Goal: Task Accomplishment & Management: Complete application form

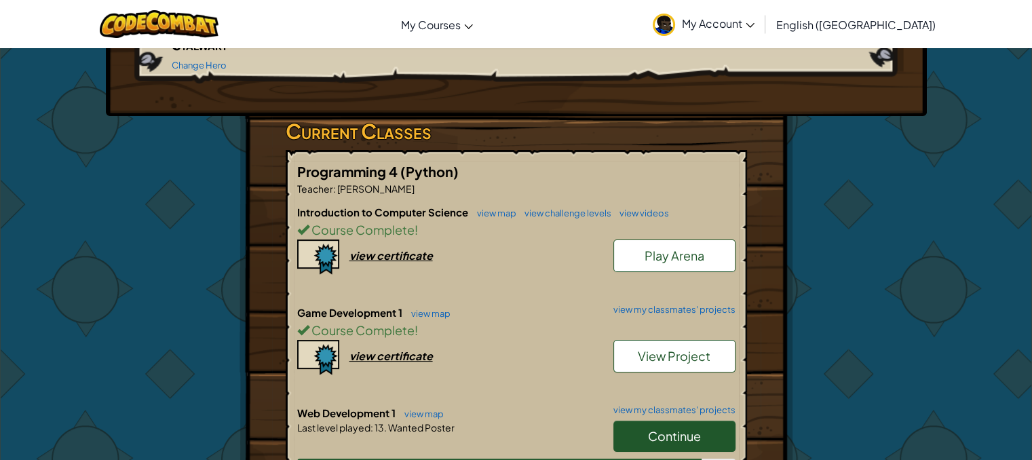
scroll to position [184, 0]
click at [661, 427] on span "Continue" at bounding box center [674, 435] width 53 height 16
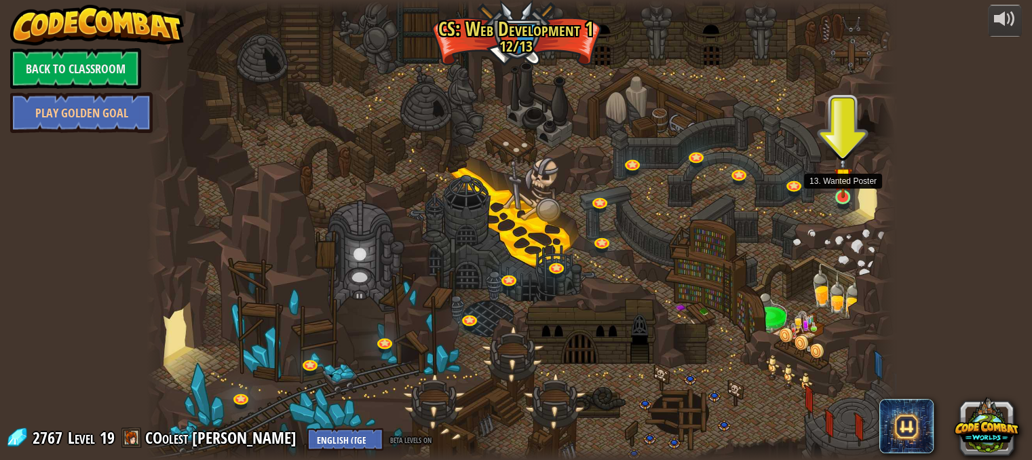
click at [840, 197] on img at bounding box center [843, 176] width 18 height 43
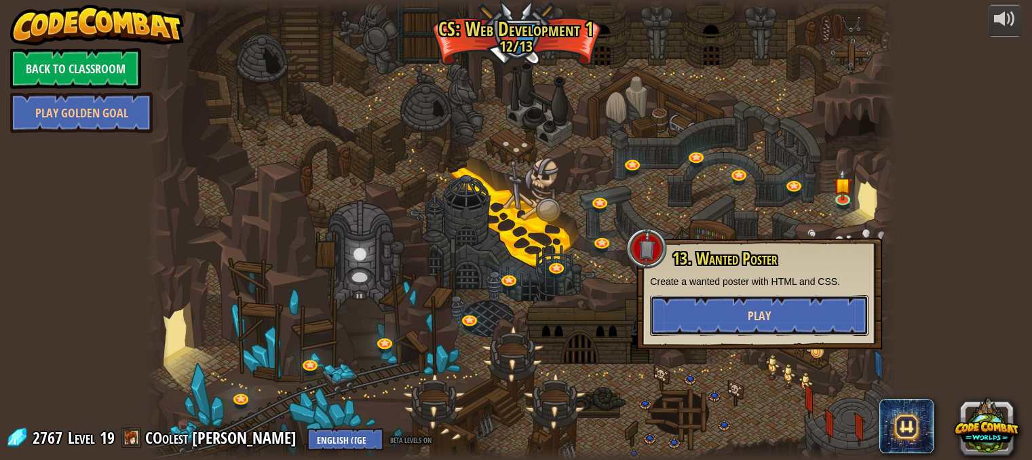
click at [734, 321] on button "Play" at bounding box center [759, 315] width 218 height 41
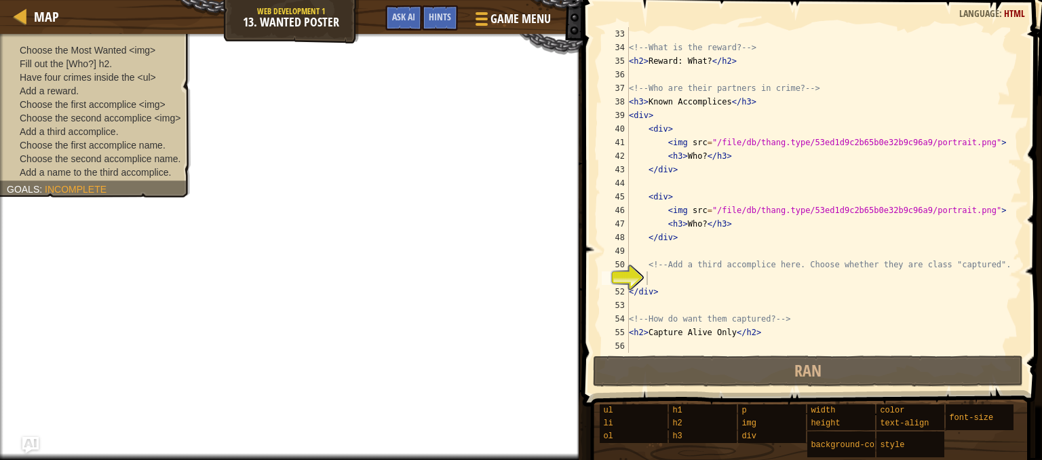
scroll to position [448, 0]
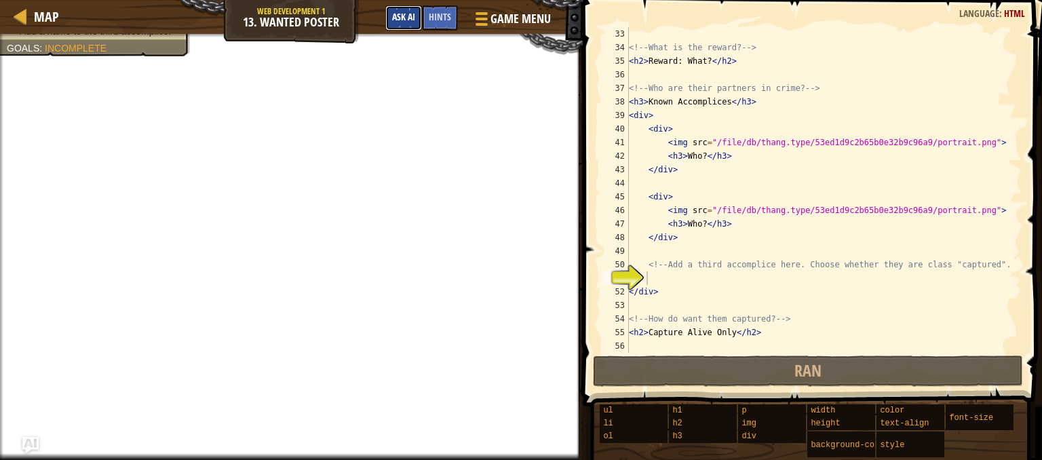
click at [404, 20] on span "Ask AI" at bounding box center [403, 16] width 23 height 13
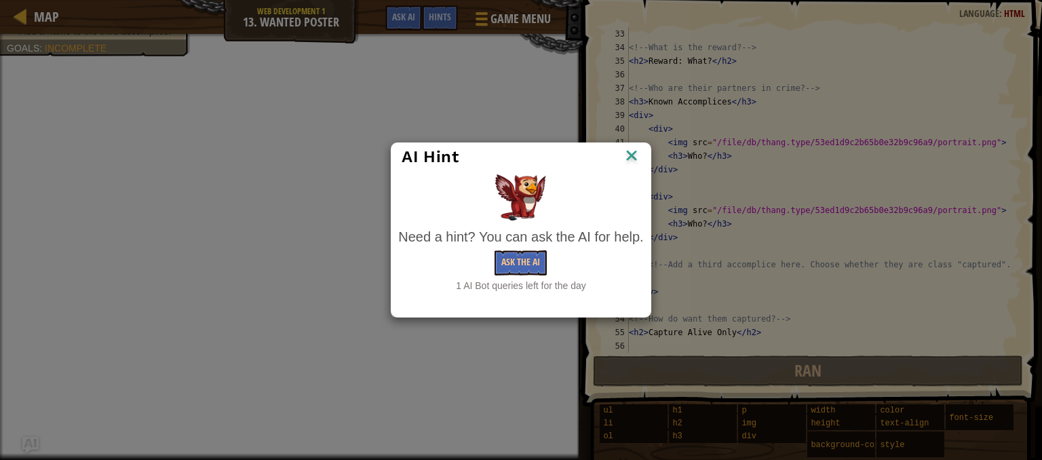
click at [636, 156] on img at bounding box center [632, 157] width 18 height 20
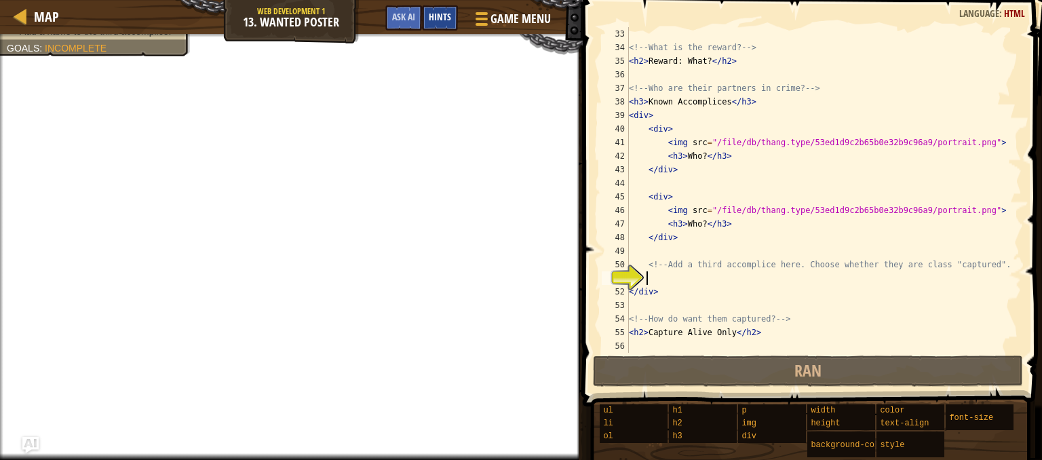
click at [441, 22] on div "Hints" at bounding box center [440, 17] width 36 height 25
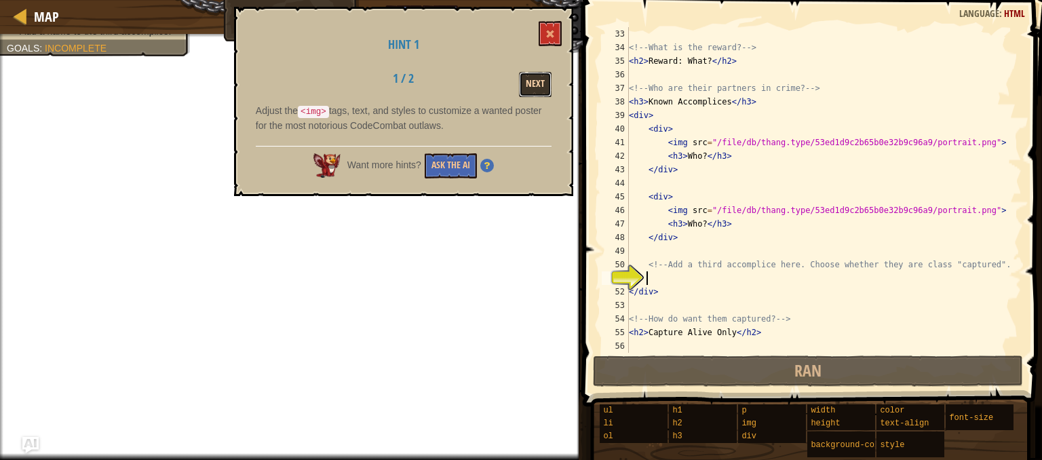
click at [532, 75] on button "Next" at bounding box center [535, 84] width 33 height 25
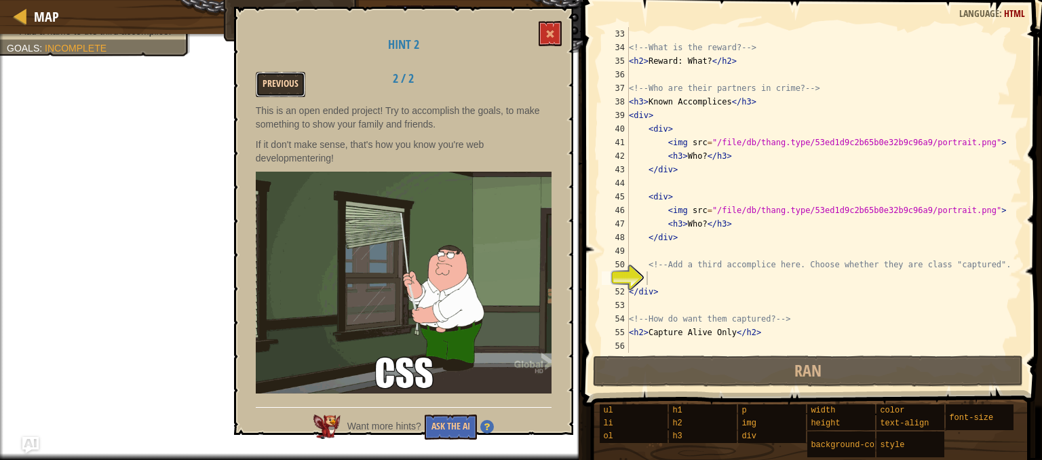
click at [267, 86] on button "Previous" at bounding box center [281, 84] width 50 height 25
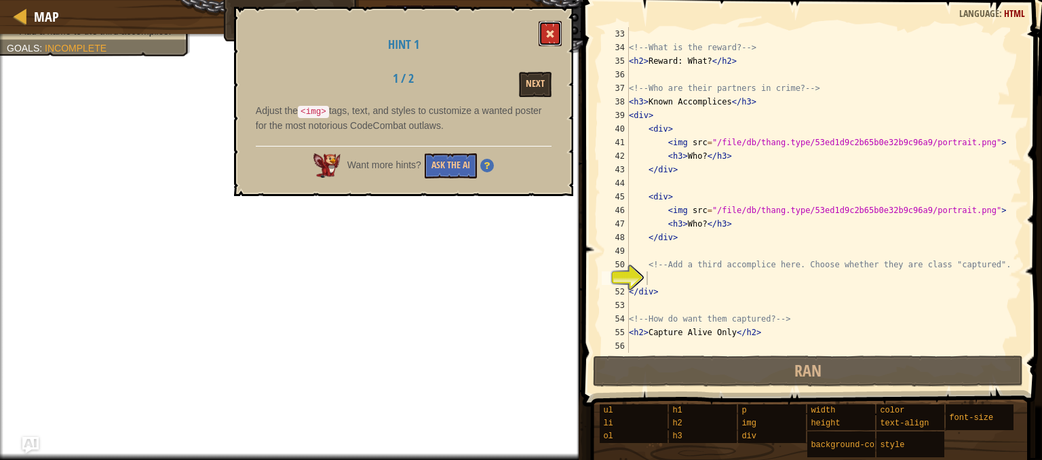
click at [543, 26] on button at bounding box center [550, 33] width 23 height 25
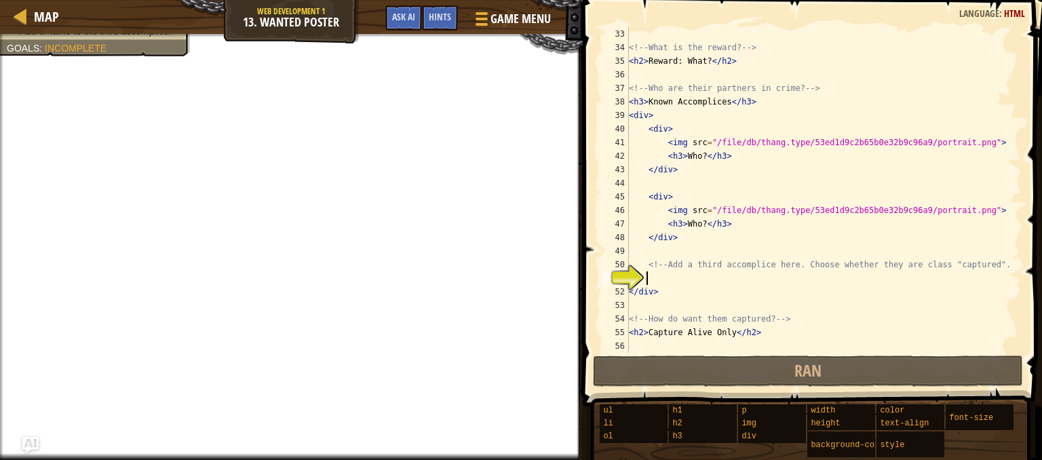
click at [659, 283] on div "<!-- What is the reward? --> < h2 > Reward: What? </ h2 > <!-- Who are their pa…" at bounding box center [818, 203] width 385 height 353
click at [396, 4] on div "Map Web Development 1 13. Wanted Poster Game Menu Done Hints Ask AI" at bounding box center [291, 17] width 583 height 34
click at [400, 20] on span "Ask AI" at bounding box center [403, 16] width 23 height 13
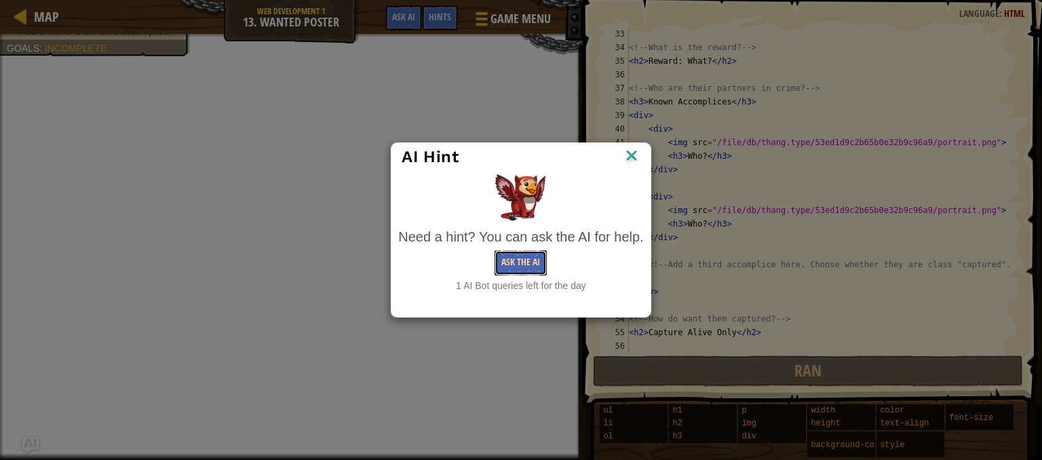
click at [523, 258] on button "Ask the AI" at bounding box center [521, 262] width 52 height 25
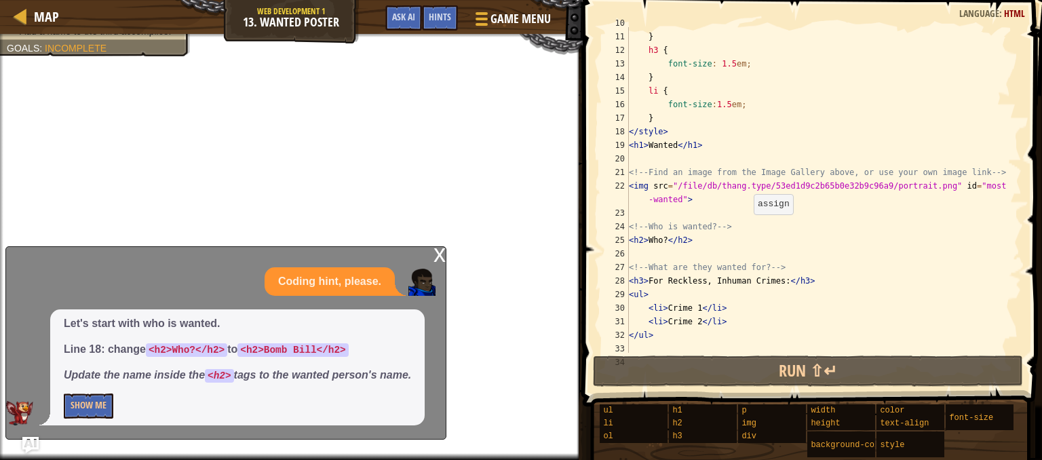
scroll to position [132, 0]
click at [76, 398] on button "Show Me" at bounding box center [89, 406] width 50 height 25
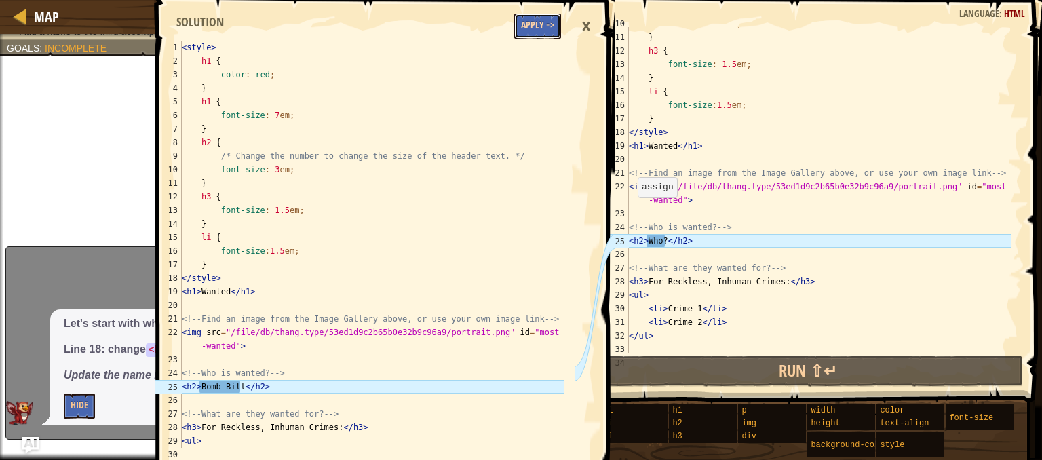
click at [526, 26] on button "Apply =>" at bounding box center [537, 26] width 47 height 25
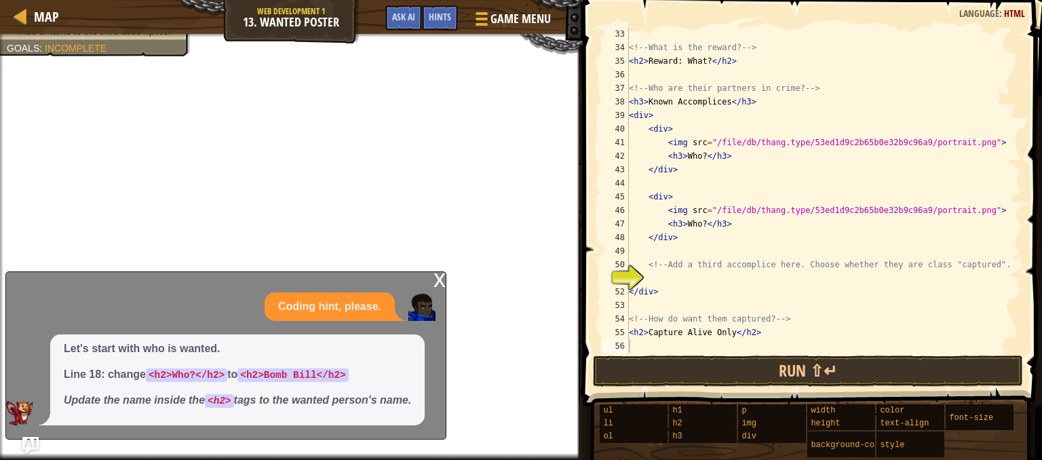
scroll to position [448, 0]
click at [658, 277] on div "<!-- What is the reward? --> < h2 > Reward: What? </ h2 > <!-- Who are their pa…" at bounding box center [818, 203] width 385 height 353
click at [441, 275] on div "x" at bounding box center [440, 279] width 12 height 14
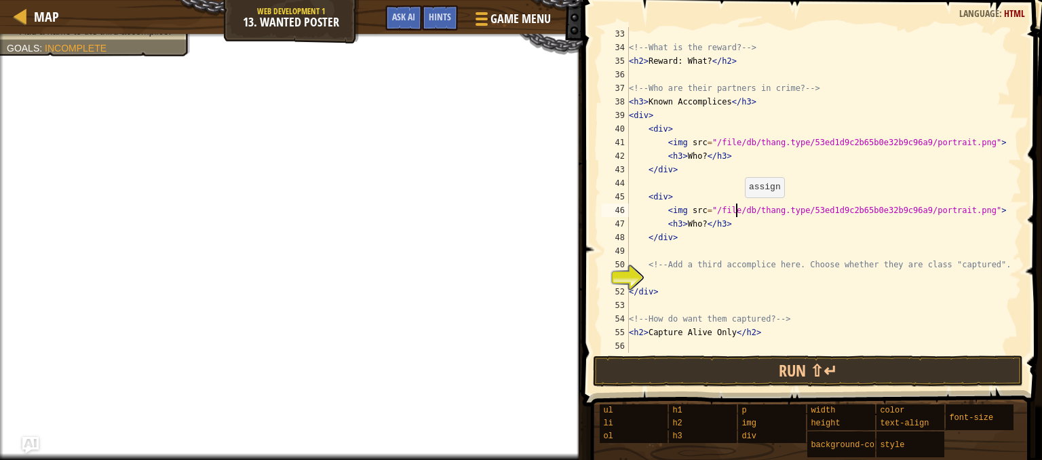
click at [738, 211] on div "<!-- What is the reward? --> < h2 > Reward: What? </ h2 > <!-- Who are their pa…" at bounding box center [818, 203] width 385 height 353
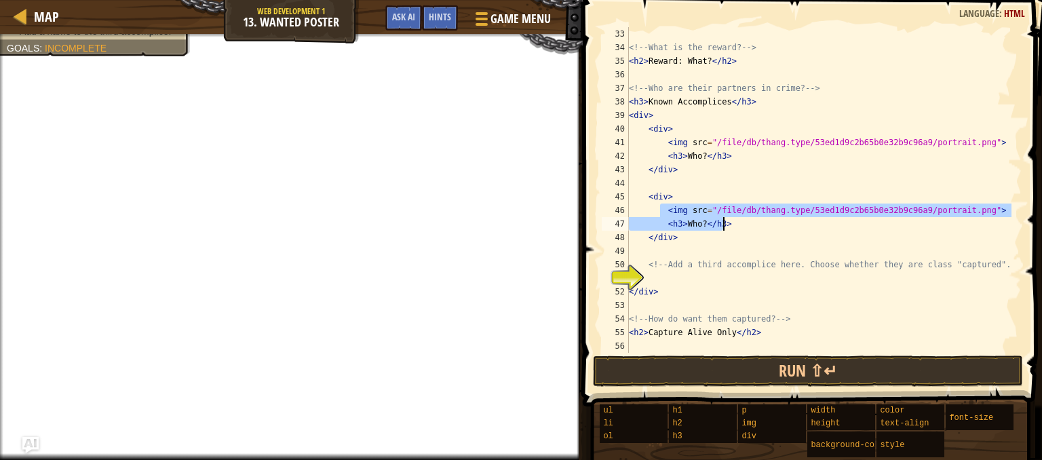
drag, startPoint x: 659, startPoint y: 210, endPoint x: 725, endPoint y: 229, distance: 67.7
click at [725, 229] on div "<!-- What is the reward? --> < h2 > Reward: What? </ h2 > <!-- Who are their pa…" at bounding box center [818, 203] width 385 height 353
click at [629, 271] on div "51" at bounding box center [615, 278] width 27 height 14
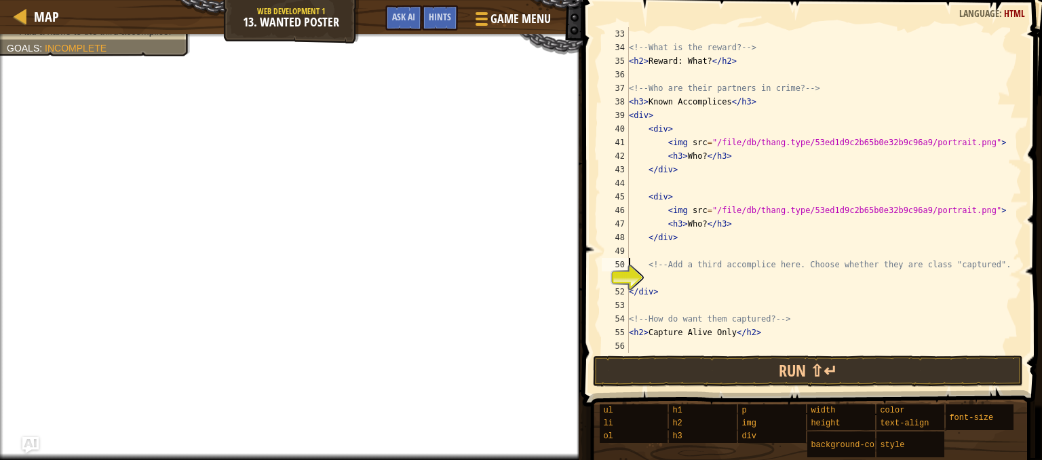
click at [629, 271] on div "51" at bounding box center [615, 278] width 27 height 14
type textarea "<!-- Add a third accomplice here. Choose whether they are class "captured". -->"
click at [652, 280] on div "<!-- What is the reward? --> < h2 > Reward: What? </ h2 > <!-- Who are their pa…" at bounding box center [818, 203] width 385 height 353
paste textarea "<h3>Who?</h3>"
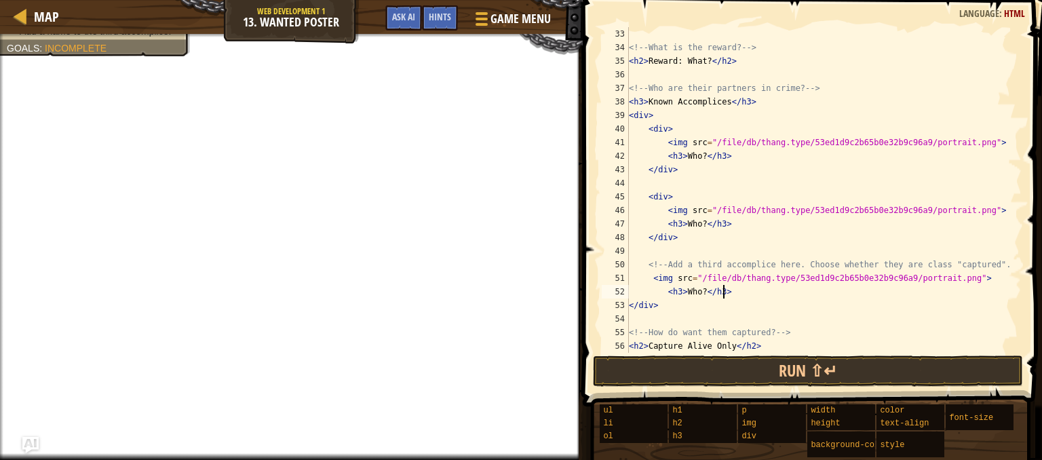
click at [716, 294] on div "<!-- What is the reward? --> < h2 > Reward: What? </ h2 > <!-- Who are their pa…" at bounding box center [818, 203] width 385 height 353
click at [674, 291] on div "<!-- What is the reward? --> < h2 > Reward: What? </ h2 > <!-- Who are their pa…" at bounding box center [818, 203] width 385 height 353
click at [642, 277] on div "<!-- What is the reward? --> < h2 > Reward: What? </ h2 > <!-- Who are their pa…" at bounding box center [818, 203] width 385 height 353
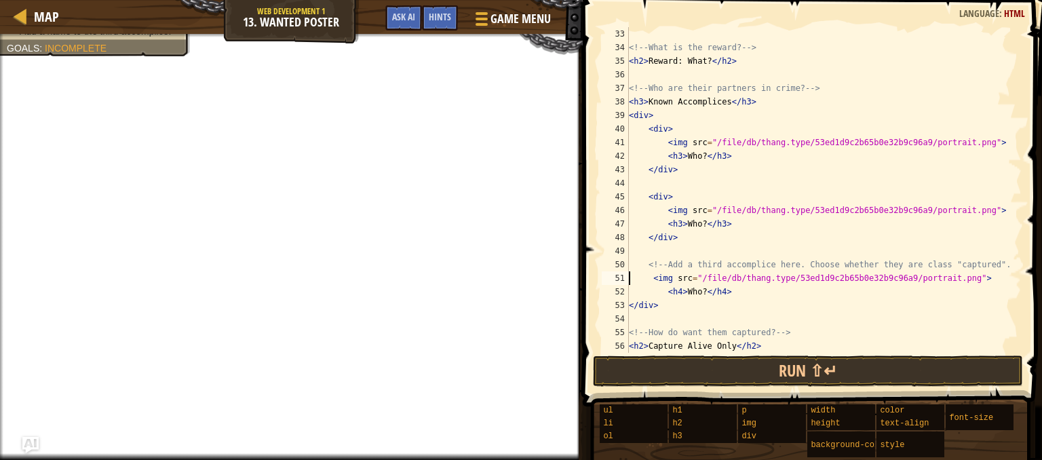
click at [630, 277] on div "<!-- What is the reward? --> < h2 > Reward: What? </ h2 > <!-- Who are their pa…" at bounding box center [818, 203] width 385 height 353
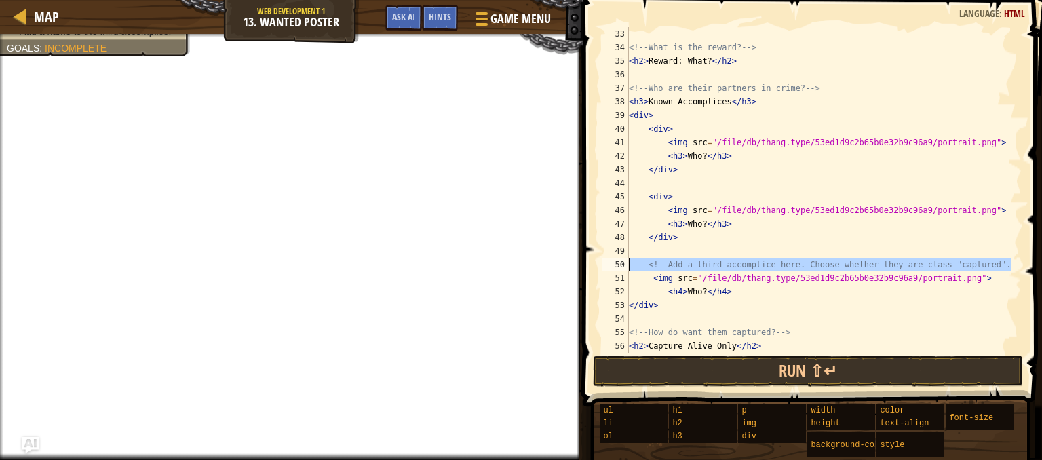
click at [622, 264] on div "50" at bounding box center [615, 265] width 27 height 14
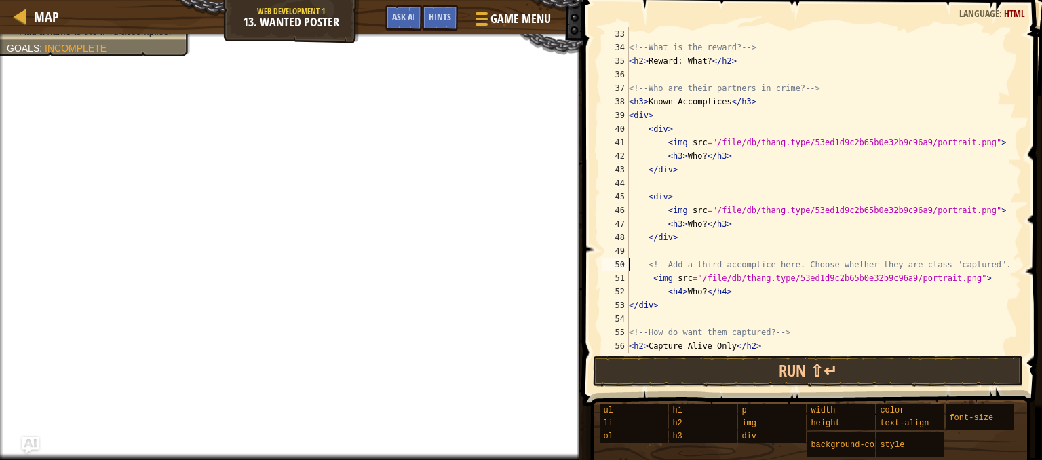
click at [628, 277] on div "51" at bounding box center [615, 278] width 27 height 14
type textarea "<img src="/file/db/thang.type/53ed1d9c2b65b0e32b9c96a9/portrait.png">"
click at [634, 277] on div "<!-- What is the reward? --> < h2 > Reward: What? </ h2 > <!-- Who are their pa…" at bounding box center [818, 203] width 385 height 353
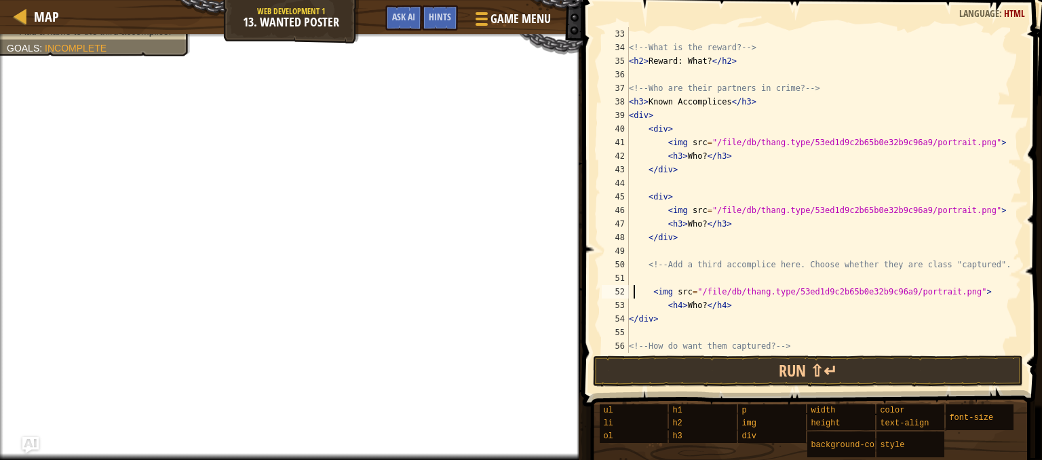
scroll to position [6, 0]
type textarea "<img src="/file/db/thang.type/53ed1d9c2b65b0e32b9c96a9/portrait.png">"
click at [659, 290] on div "<!-- What is the reward? --> < h2 > Reward: What? </ h2 > <!-- Who are their pa…" at bounding box center [818, 203] width 385 height 353
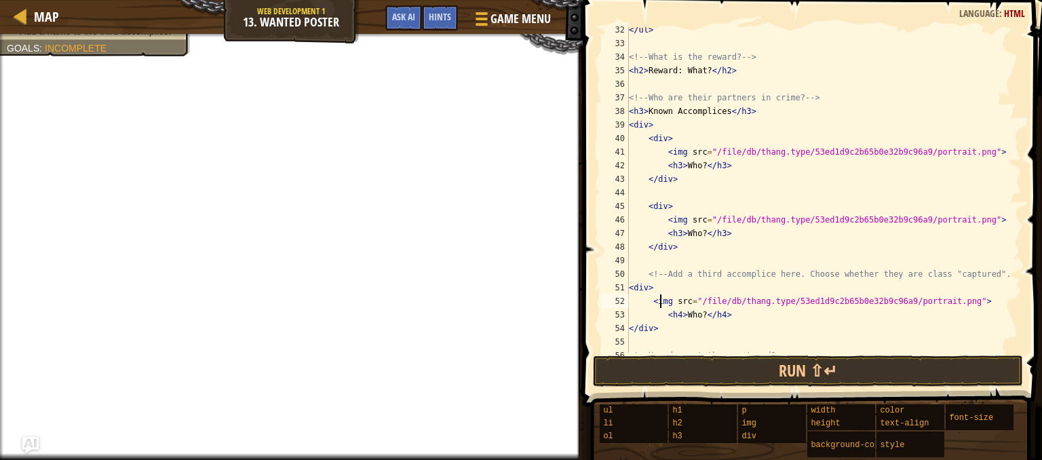
scroll to position [475, 0]
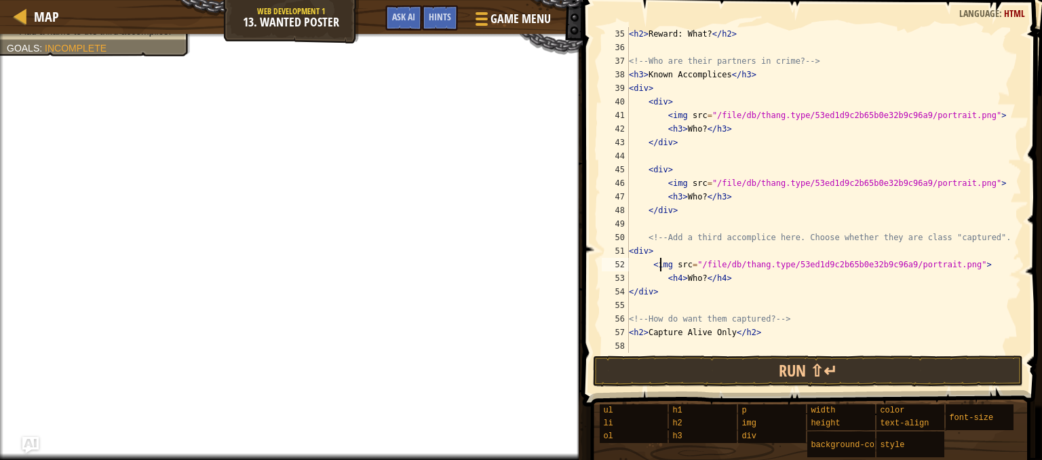
click at [654, 86] on div "< h2 > Reward: What? </ h2 > <!-- Who are their partners in crime? --> < h3 > K…" at bounding box center [818, 203] width 385 height 353
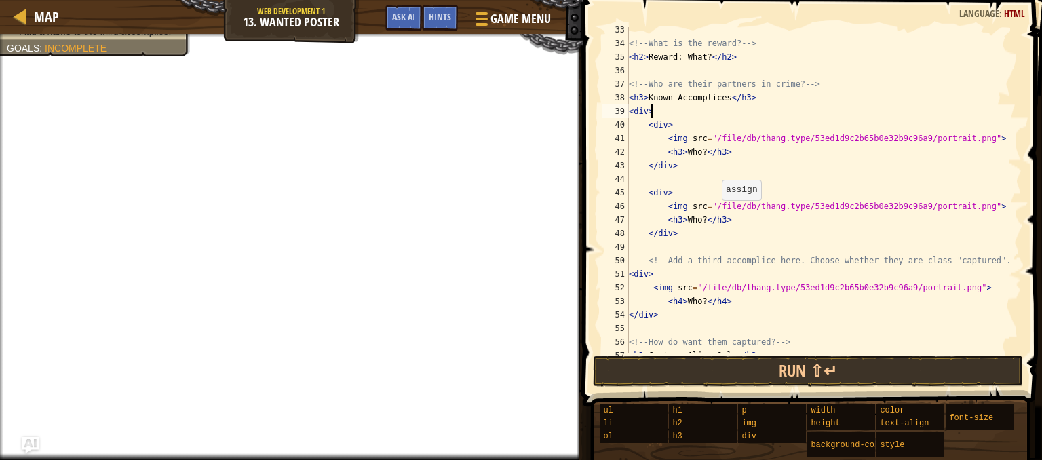
scroll to position [453, 0]
click at [697, 220] on div "<!-- What is the reward? --> < h2 > Reward: What? </ h2 > <!-- Who are their pa…" at bounding box center [818, 198] width 385 height 353
click at [698, 302] on div "<!-- What is the reward? --> < h2 > Reward: What? </ h2 > <!-- Who are their pa…" at bounding box center [818, 198] width 385 height 353
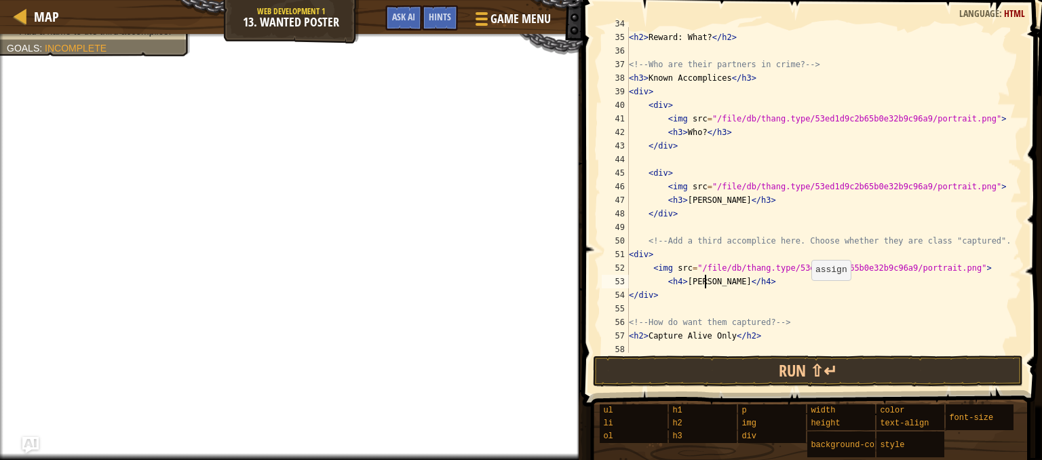
scroll to position [475, 0]
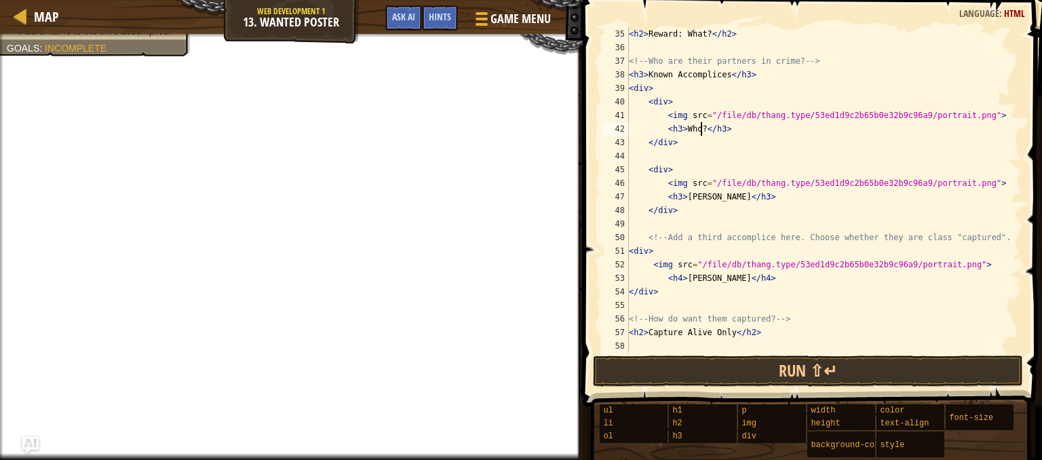
click at [699, 131] on div "< h2 > Reward: What? </ h2 > <!-- Who are their partners in crime? --> < h3 > K…" at bounding box center [818, 203] width 385 height 353
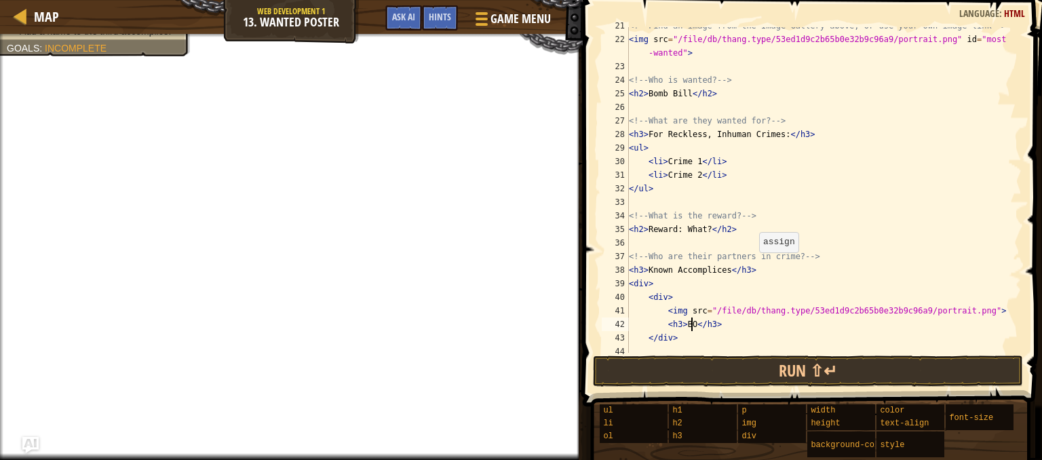
scroll to position [275, 0]
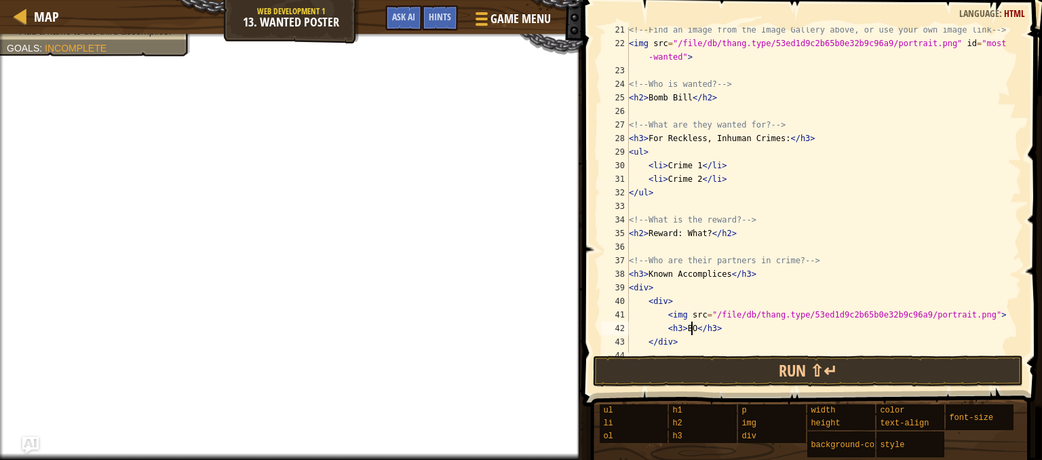
click at [693, 170] on div "<!-- Find an image from the Image Gallery above, or use your own image link -->…" at bounding box center [818, 199] width 385 height 353
click at [695, 179] on div "<!-- Find an image from the Image Gallery above, or use your own image link -->…" at bounding box center [818, 199] width 385 height 353
click at [701, 238] on div "<!-- Find an image from the Image Gallery above, or use your own image link -->…" at bounding box center [818, 199] width 385 height 353
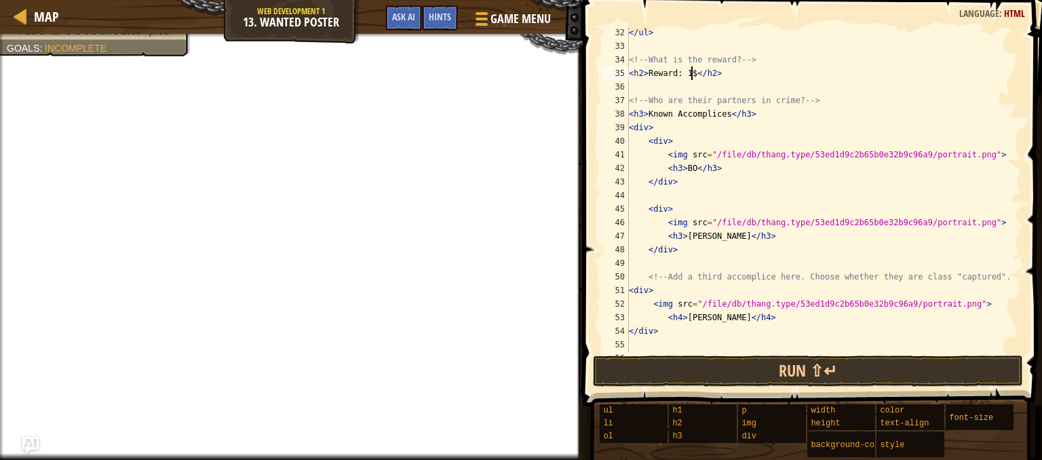
scroll to position [434, 0]
click at [676, 319] on div "</ ul > <!-- What is the reward? --> < h2 > Reward: 1$ </ h2 > <!-- Who are the…" at bounding box center [818, 202] width 385 height 353
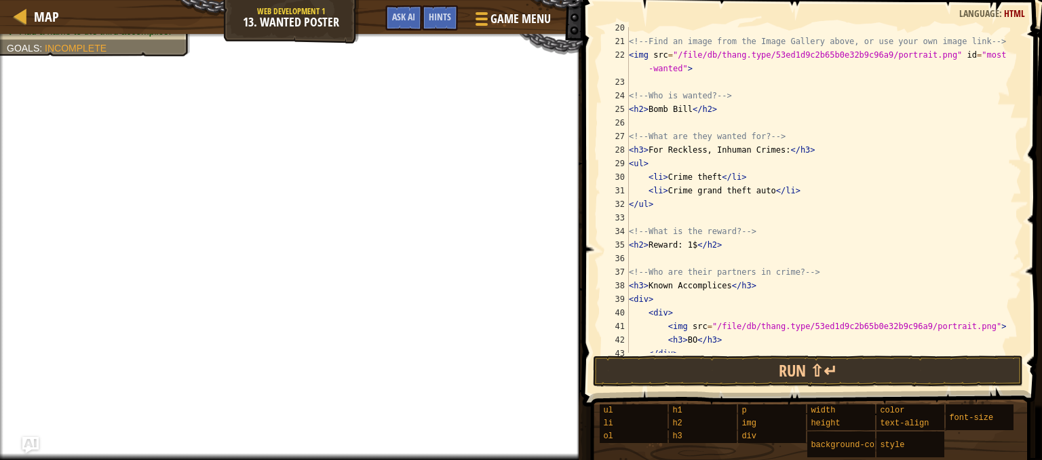
scroll to position [260, 0]
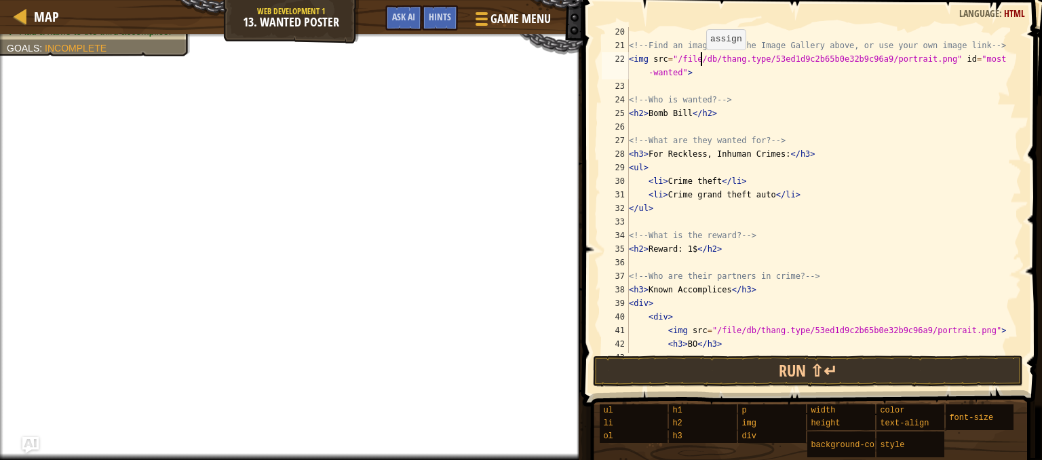
click at [699, 60] on div "<!-- Find an image from the Image Gallery above, or use your own image link -->…" at bounding box center [818, 201] width 385 height 353
click at [740, 61] on div "<!-- Find an image from the Image Gallery above, or use your own image link -->…" at bounding box center [818, 201] width 385 height 353
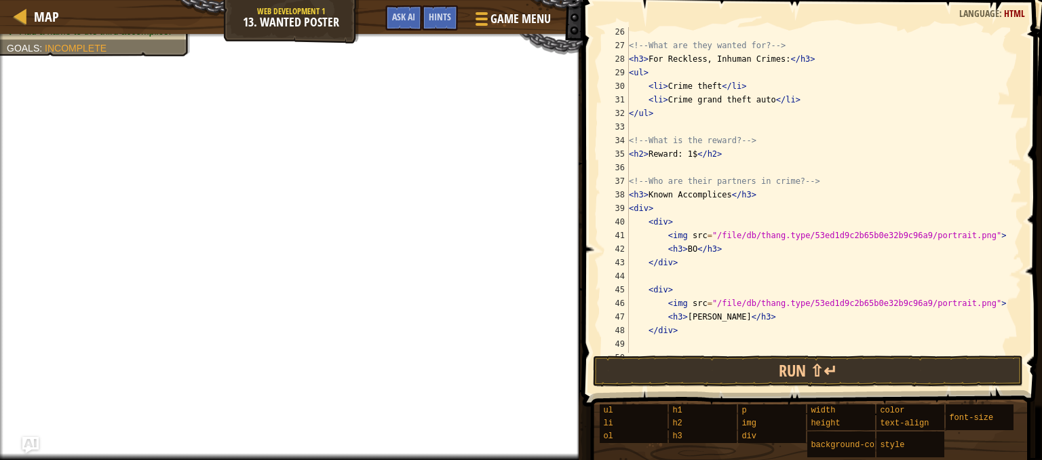
scroll to position [356, 0]
click at [735, 237] on div "<!-- What are they wanted for? --> < h3 > For Reckless, Inhuman Crimes: </ h3 >…" at bounding box center [818, 200] width 385 height 353
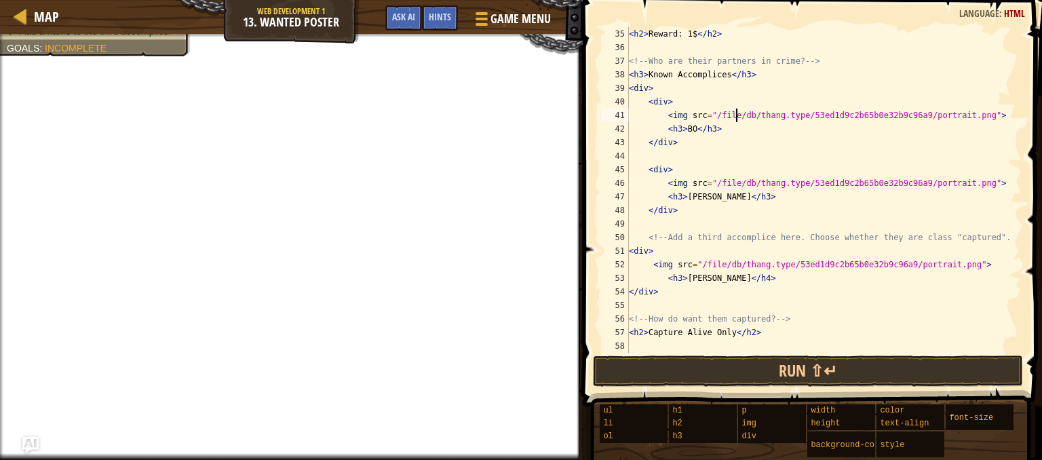
scroll to position [475, 0]
click at [706, 267] on div "< h2 > Reward: 1$ </ h2 > <!-- Who are their partners in crime? --> < h3 > Know…" at bounding box center [818, 203] width 385 height 353
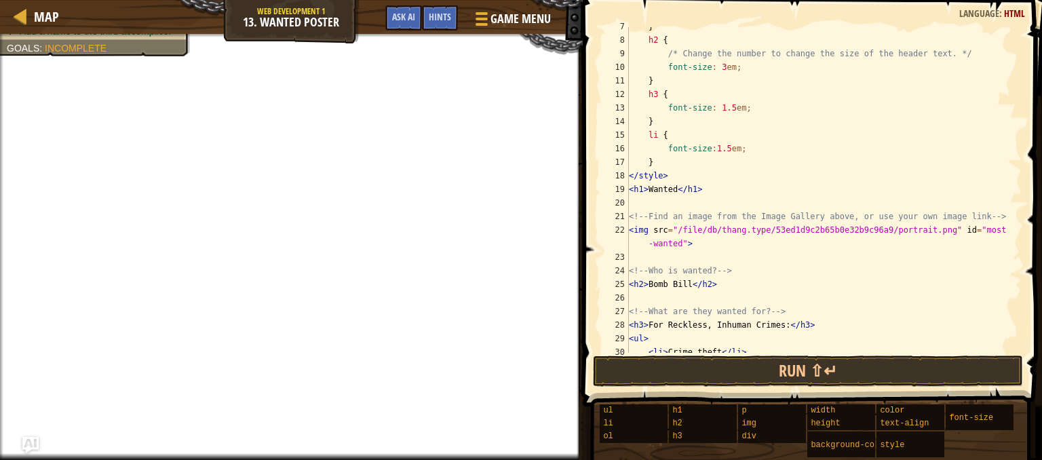
scroll to position [89, 0]
type textarea "<img src="/file/db/thang.type/53ed1d9c2b65b0e32b9c96a9/portrait.png">"
click at [439, 15] on span "Hints" at bounding box center [440, 16] width 22 height 13
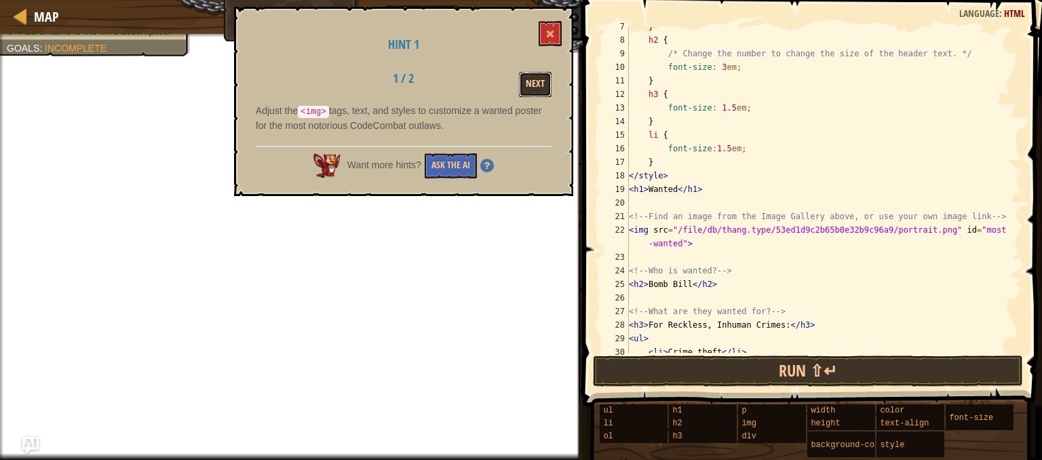
click at [526, 79] on button "Next" at bounding box center [535, 84] width 33 height 25
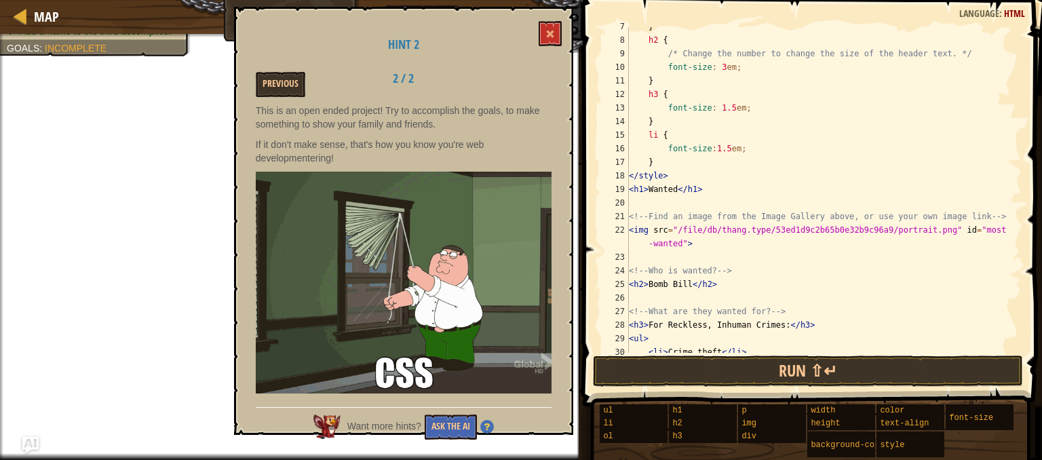
click at [488, 160] on p "If it don't make sense, that's how you know you're web developmentering!" at bounding box center [404, 151] width 296 height 27
click at [442, 425] on button "Ask the AI" at bounding box center [451, 427] width 52 height 25
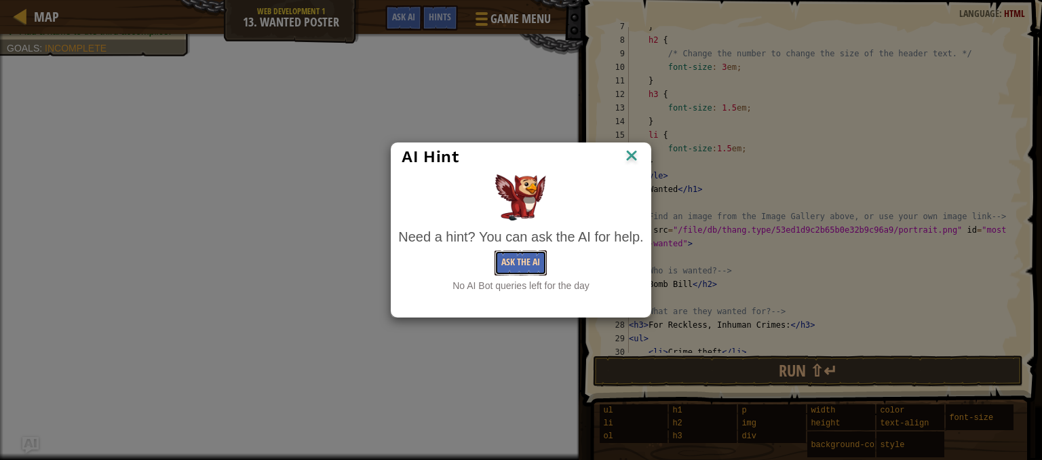
click at [529, 251] on button "Ask the AI" at bounding box center [521, 262] width 52 height 25
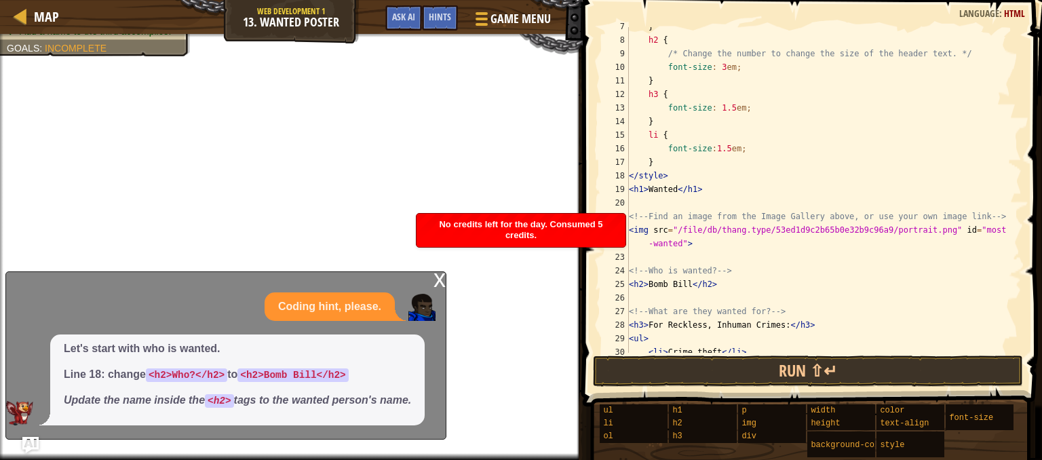
click at [436, 282] on div "x" at bounding box center [440, 279] width 12 height 14
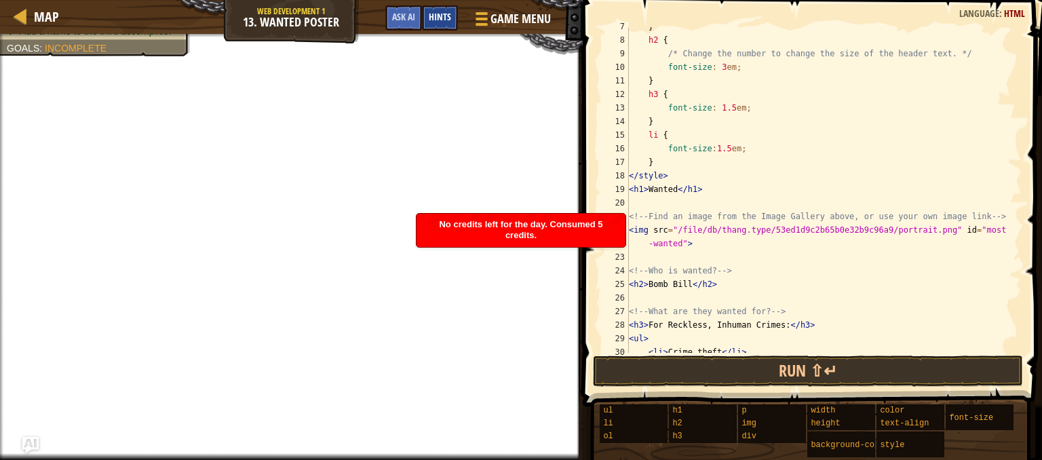
click at [436, 26] on div "Hints" at bounding box center [440, 17] width 36 height 25
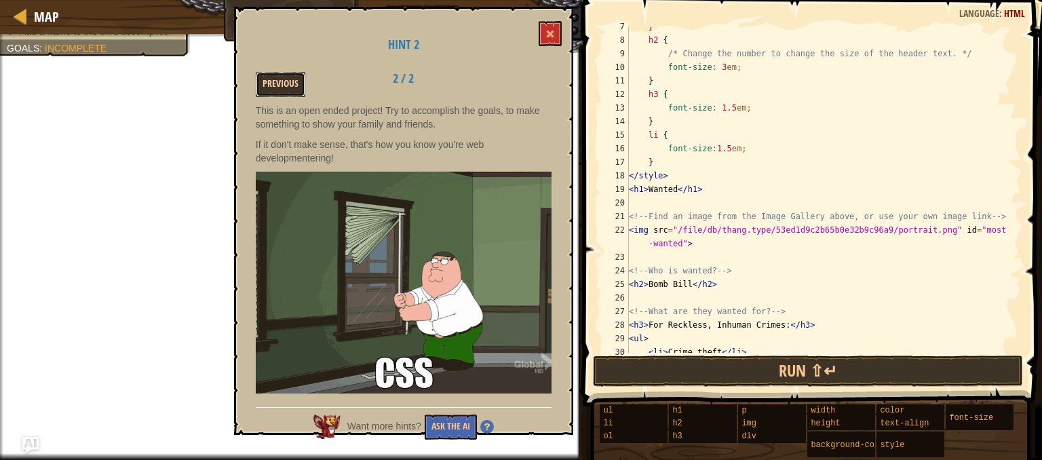
click at [277, 93] on button "Previous" at bounding box center [281, 84] width 50 height 25
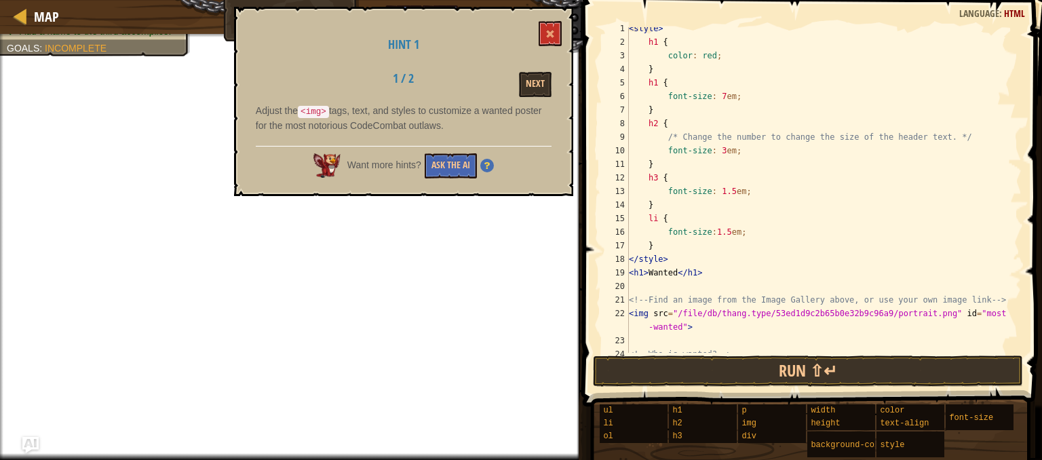
scroll to position [0, 0]
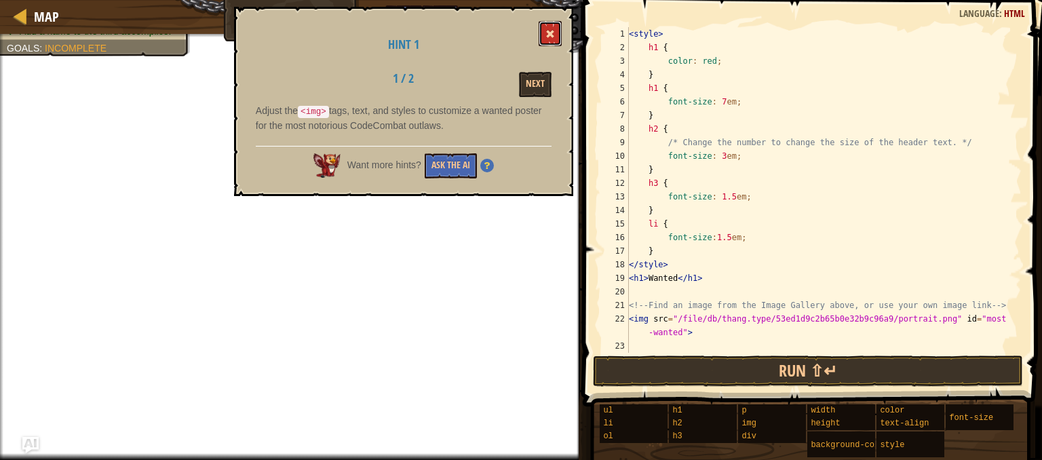
click at [552, 31] on span at bounding box center [549, 33] width 9 height 9
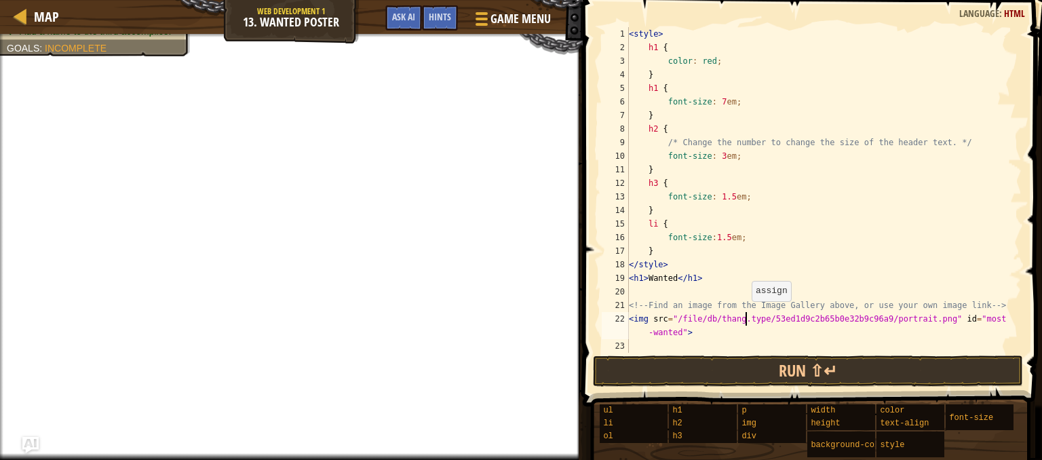
click at [745, 315] on div "< style > h1 { color : red ; } h1 { font-size : 7 em ; } h2 { /* Change the num…" at bounding box center [818, 203] width 385 height 353
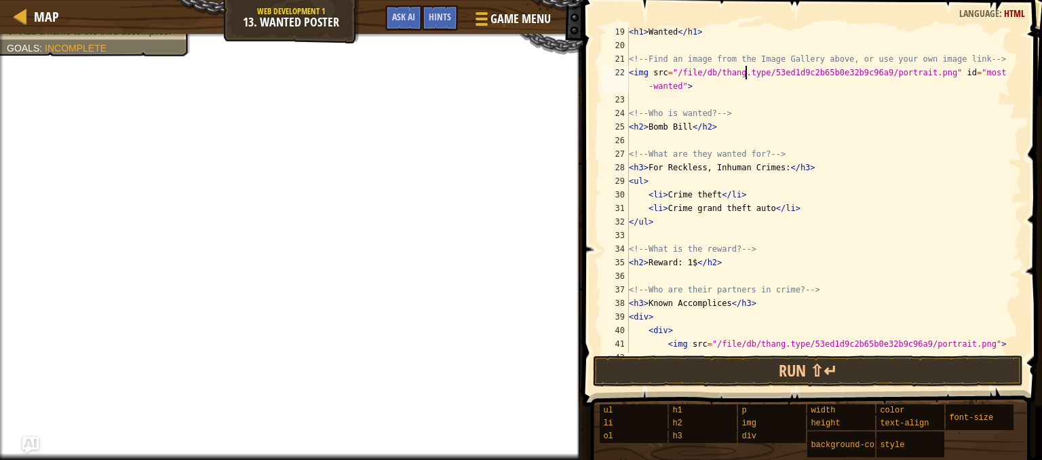
scroll to position [246, 0]
click at [478, 14] on span at bounding box center [480, 13] width 13 height 3
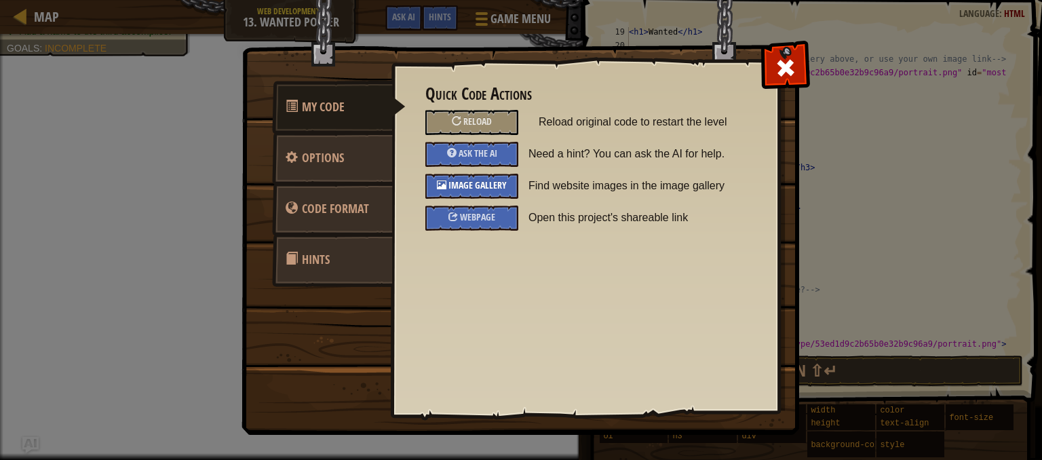
click at [459, 183] on span "Image Gallery" at bounding box center [477, 184] width 58 height 13
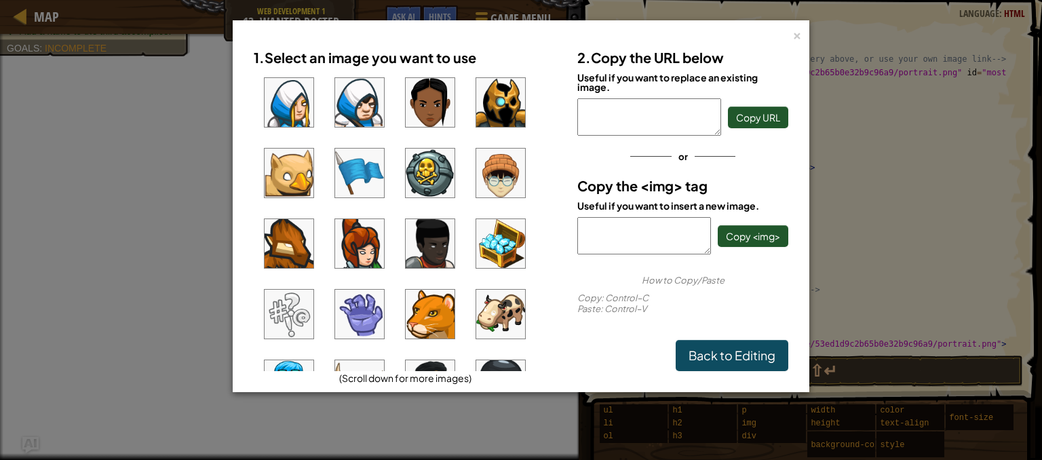
scroll to position [0, 0]
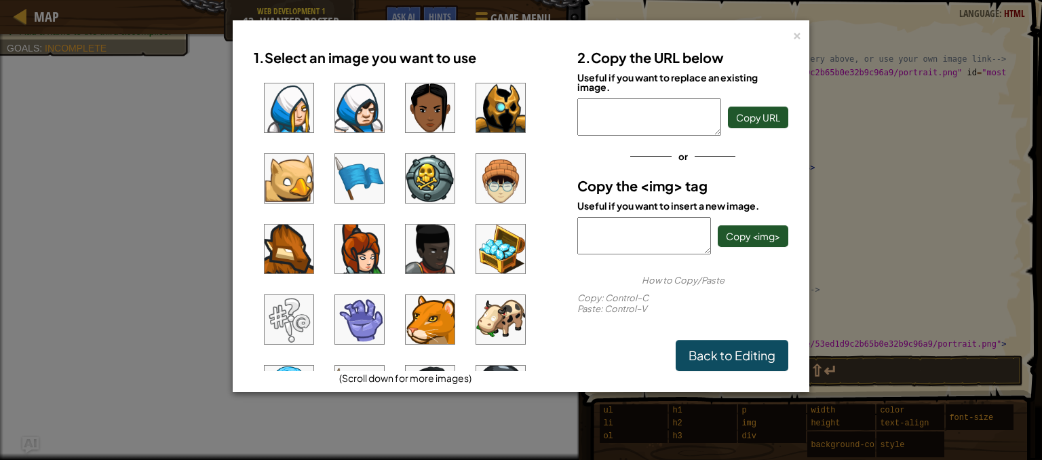
click at [345, 109] on img at bounding box center [359, 107] width 49 height 49
drag, startPoint x: 754, startPoint y: 237, endPoint x: 886, endPoint y: 290, distance: 142.5
click at [886, 290] on div "× 1. Select an image you want to use (Scroll down for more images) 2. Copy the …" at bounding box center [521, 230] width 1042 height 460
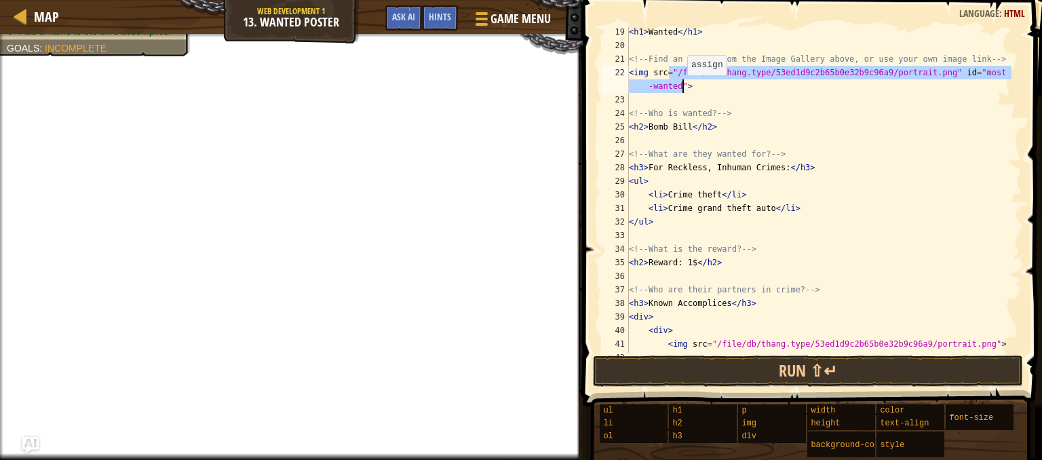
drag, startPoint x: 668, startPoint y: 71, endPoint x: 680, endPoint y: 87, distance: 20.2
click at [680, 87] on div "< h1 > Wanted </ h1 > <!-- Find an image from the Image Gallery above, or use y…" at bounding box center [818, 201] width 385 height 353
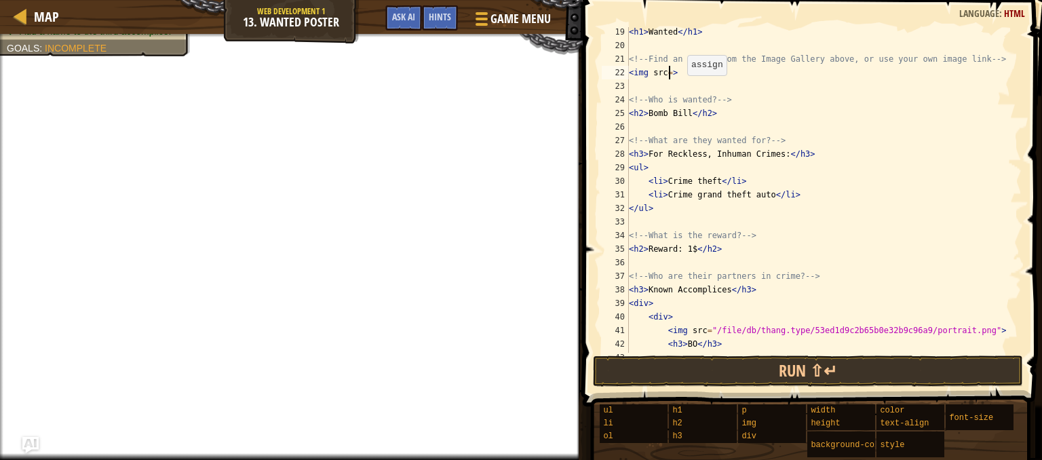
paste textarea "<h3>Who?</h3>"
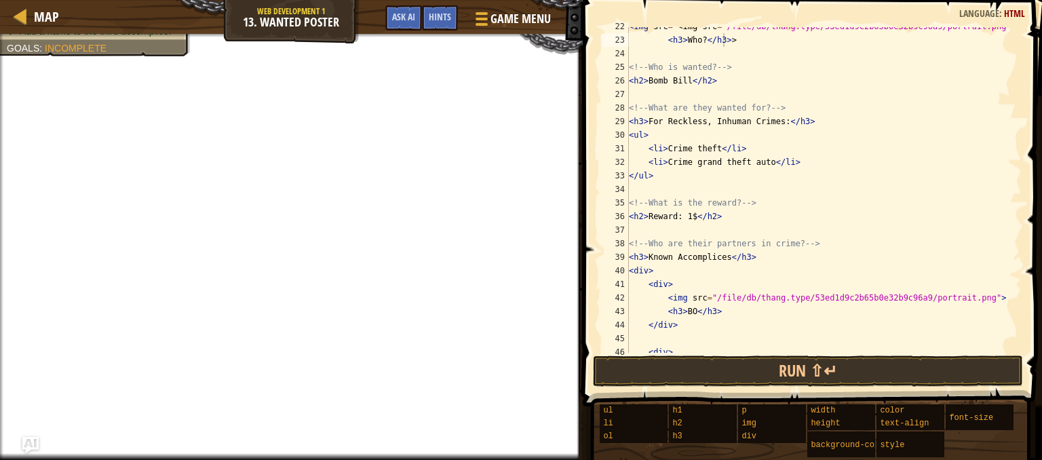
scroll to position [296, 0]
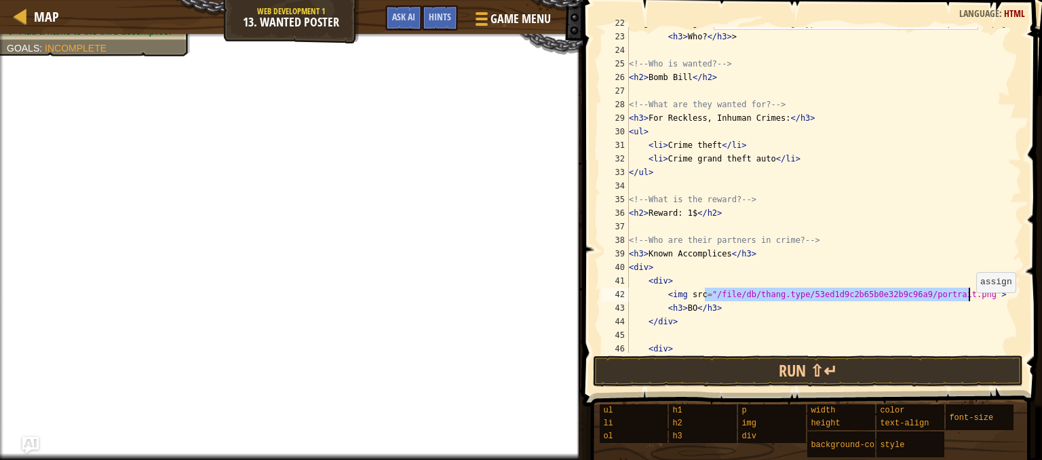
drag, startPoint x: 703, startPoint y: 290, endPoint x: 969, endPoint y: 295, distance: 266.0
click at [969, 295] on div "< img src = < img src = "/file/db/thang.type/53ed1d9c2b65b0e32b9c96a9/portrait.…" at bounding box center [818, 192] width 385 height 353
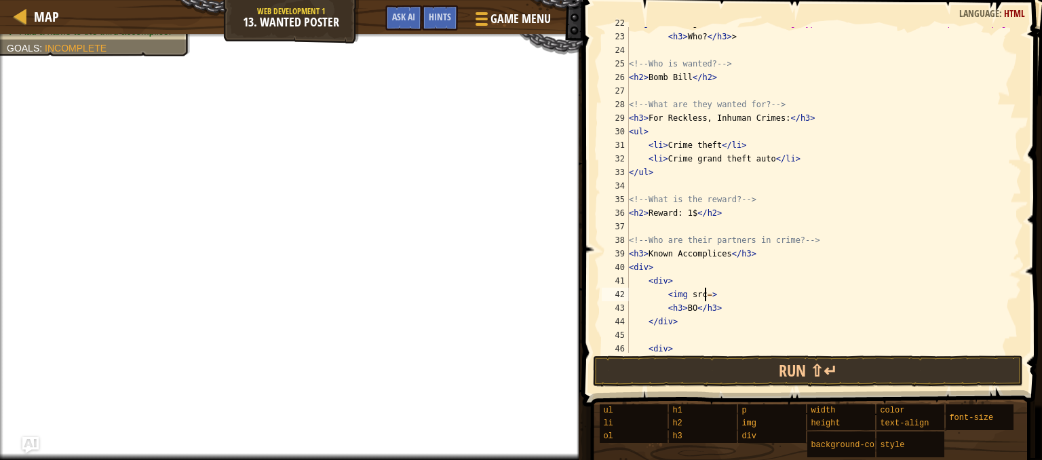
paste textarea "h3>Who?</h3>"
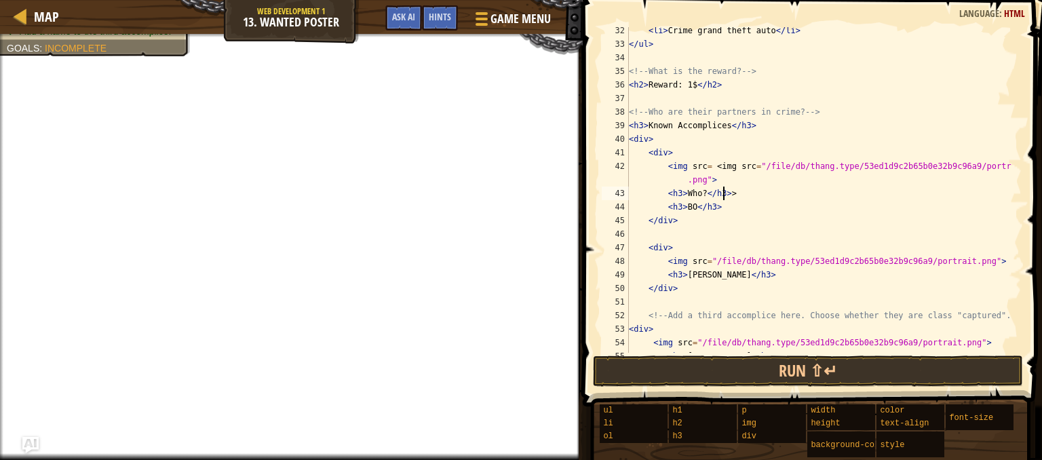
scroll to position [424, 0]
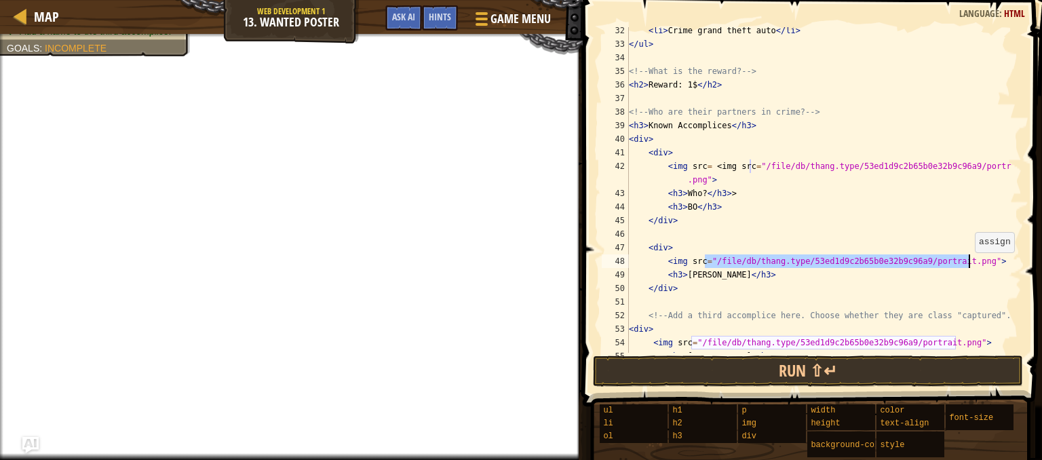
drag, startPoint x: 704, startPoint y: 258, endPoint x: 968, endPoint y: 262, distance: 263.9
click at [968, 262] on div "< li > Crime grand theft auto </ li > </ ul > <!-- What is the reward? --> < h2…" at bounding box center [818, 200] width 385 height 353
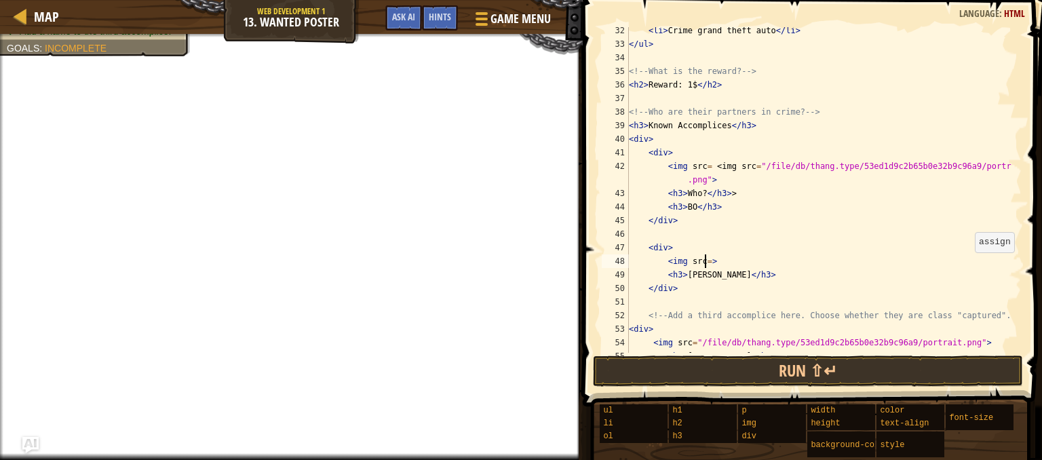
paste textarea "h3>Who?</h3>"
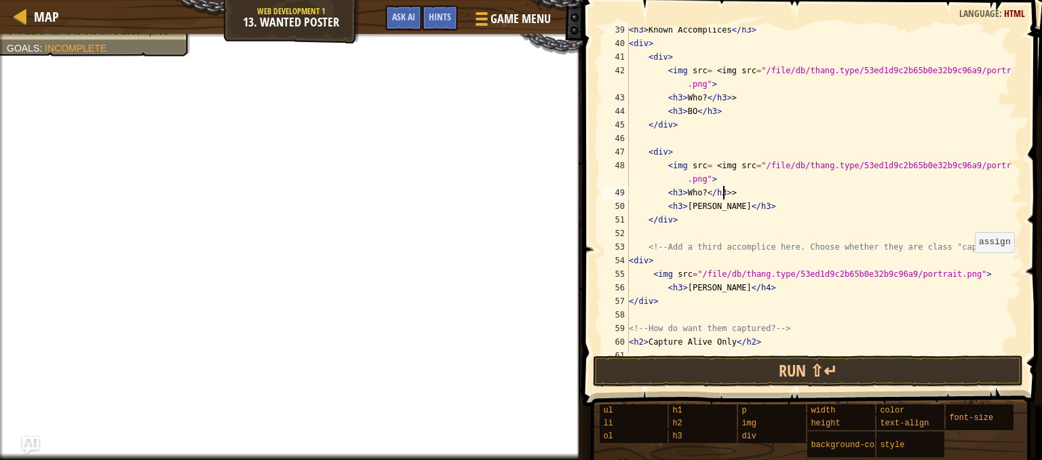
scroll to position [520, 0]
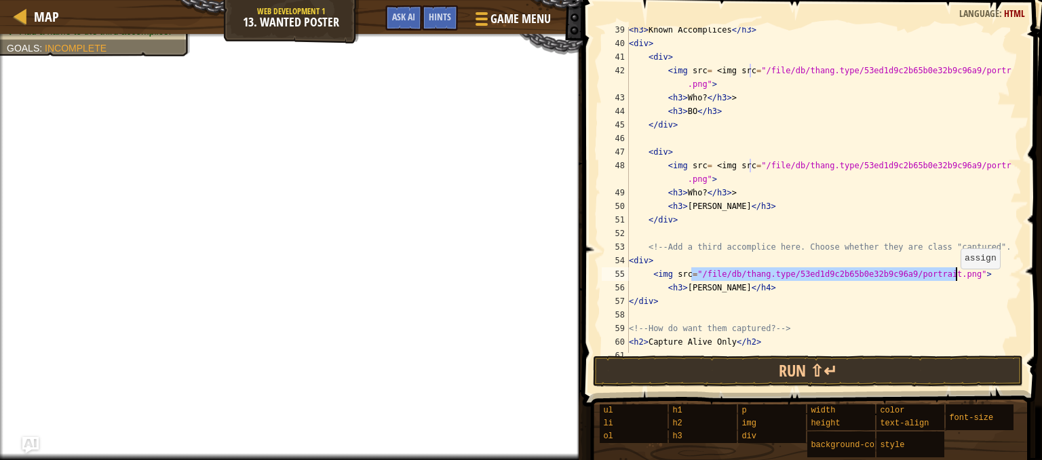
drag, startPoint x: 691, startPoint y: 272, endPoint x: 954, endPoint y: 275, distance: 262.6
click at [954, 275] on div "< h3 > Known Accomplices </ h3 > < div > < div > < img src = < img src = "/file…" at bounding box center [818, 199] width 385 height 353
paste textarea "<h3>Who?</h3>"
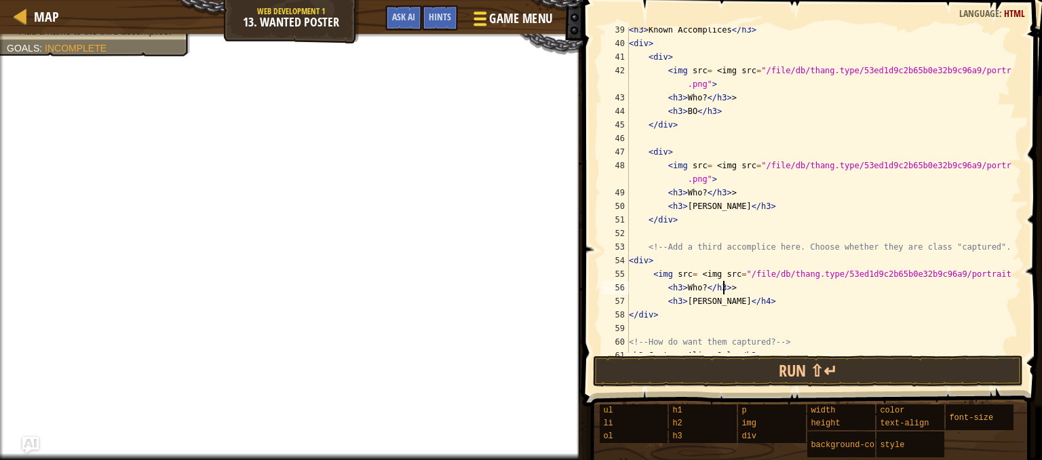
click at [522, 17] on span "Game Menu" at bounding box center [520, 18] width 63 height 18
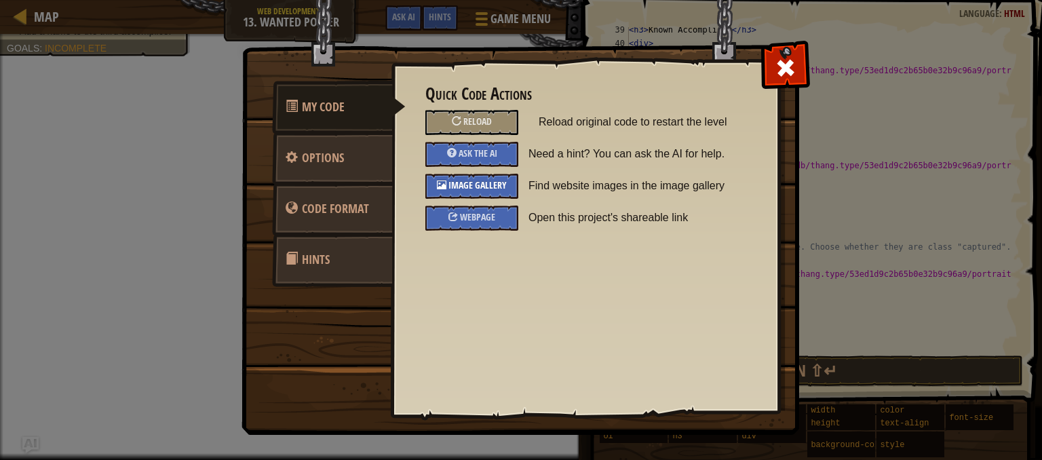
click at [481, 187] on span "Image Gallery" at bounding box center [477, 184] width 58 height 13
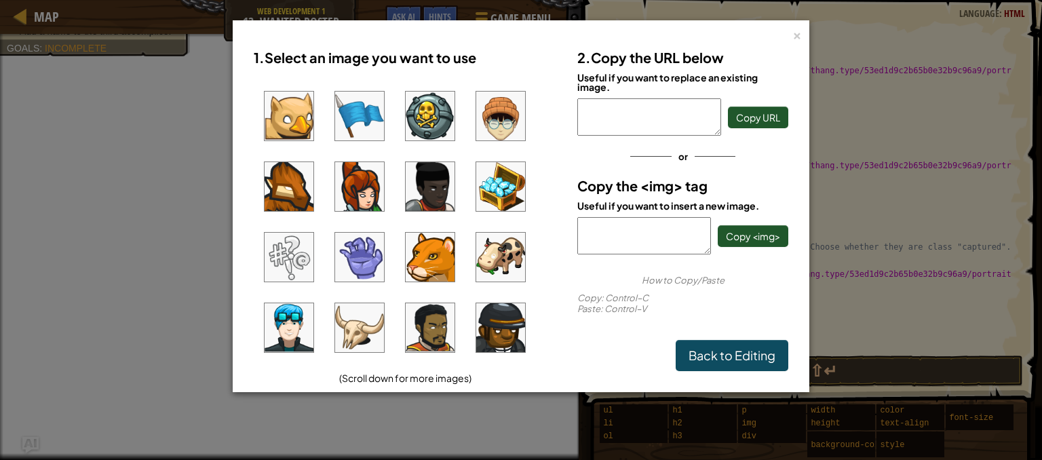
scroll to position [79, 0]
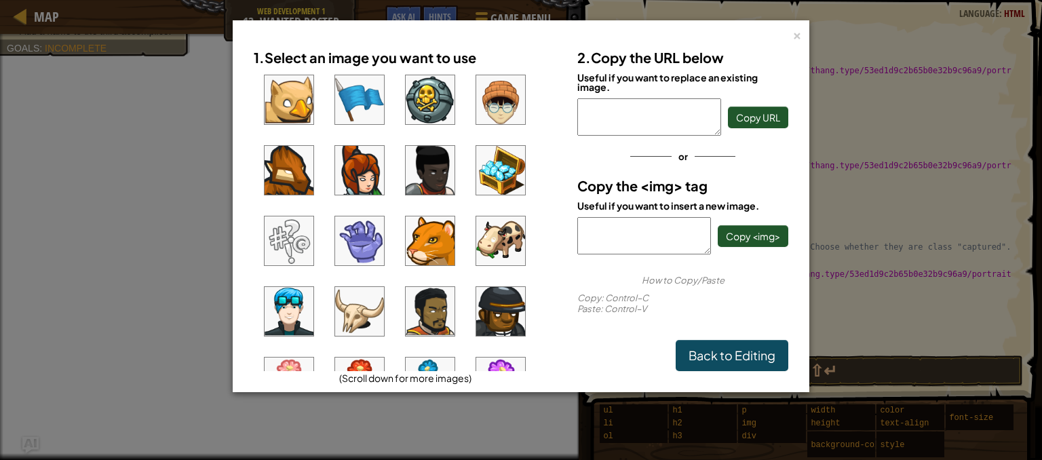
click at [419, 172] on img at bounding box center [430, 170] width 49 height 49
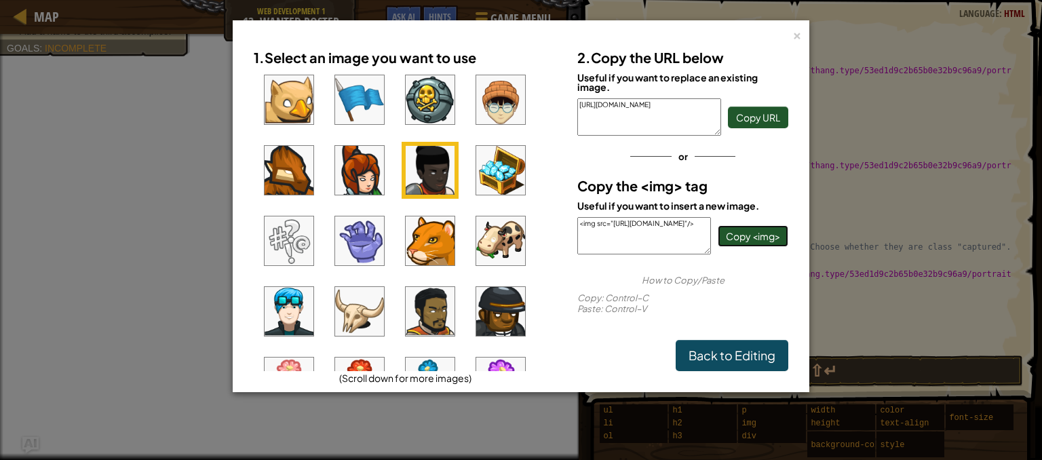
drag, startPoint x: 762, startPoint y: 245, endPoint x: 741, endPoint y: 235, distance: 23.1
click at [741, 235] on span "Copy <img>" at bounding box center [753, 236] width 54 height 12
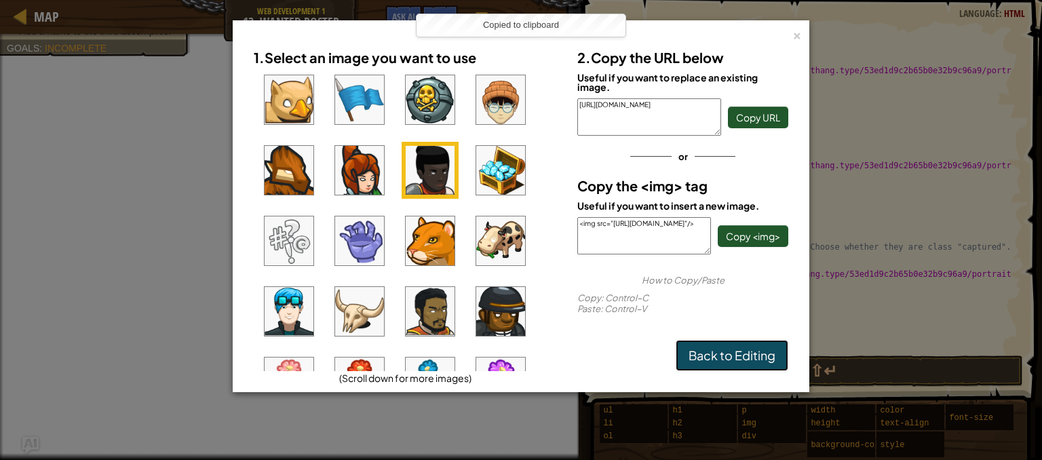
drag, startPoint x: 741, startPoint y: 235, endPoint x: 720, endPoint y: 358, distance: 123.9
click at [720, 358] on link "Back to Editing" at bounding box center [732, 355] width 113 height 31
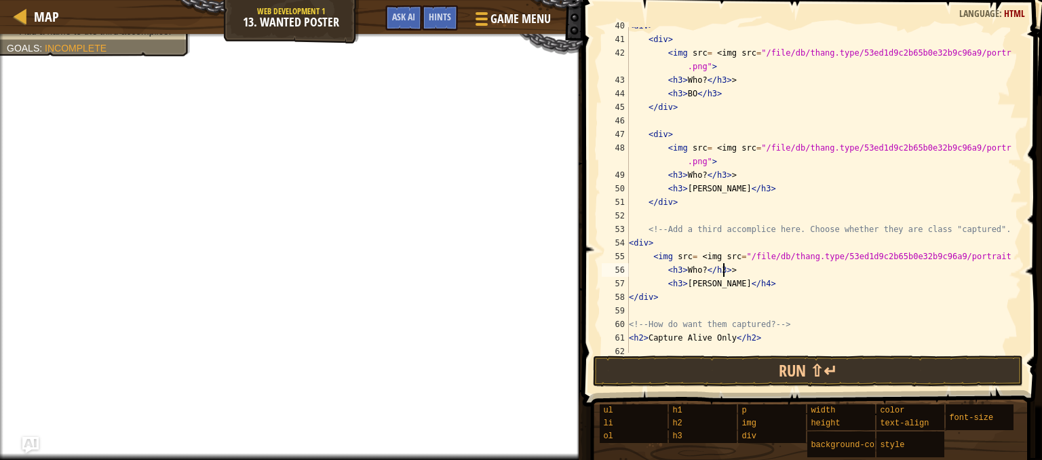
scroll to position [535, 0]
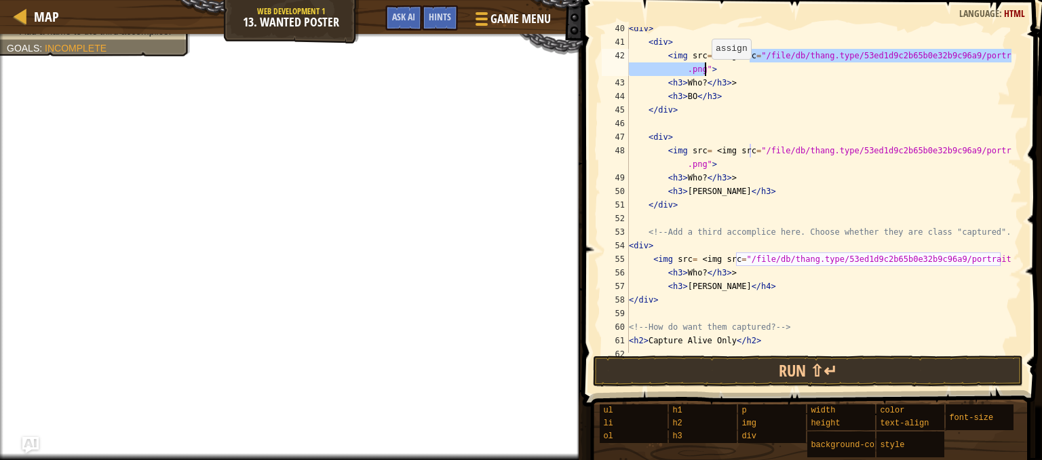
drag, startPoint x: 750, startPoint y: 53, endPoint x: 705, endPoint y: 67, distance: 47.0
click at [705, 67] on div "< div > < div > < img src = < img src = "/file/db/thang.type/53ed1d9c2b65b0e32b…" at bounding box center [818, 198] width 385 height 353
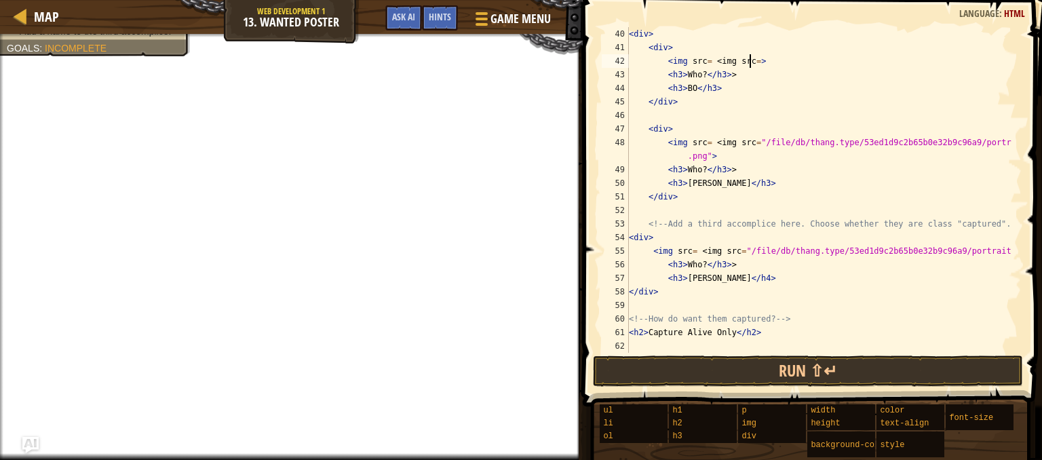
paste textarea "<img src="[URL][DOMAIN_NAME]"/>"
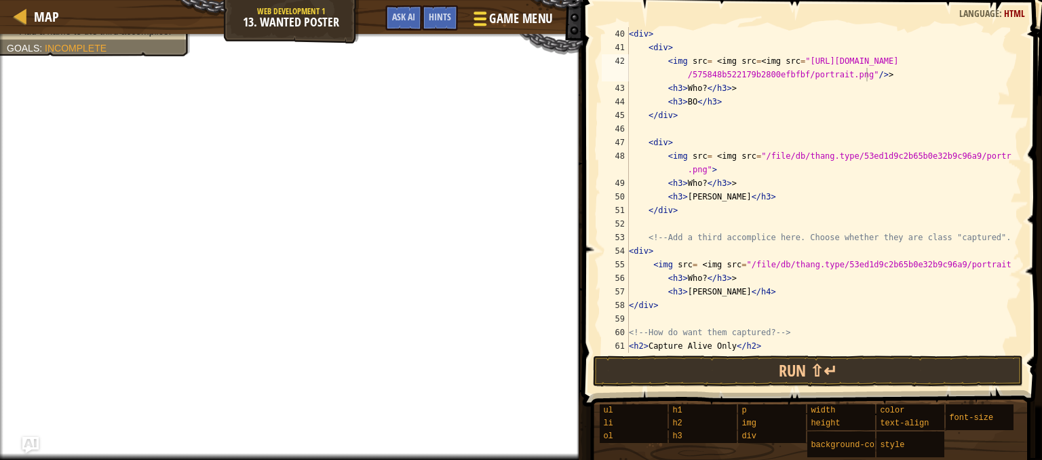
click at [499, 25] on span "Game Menu" at bounding box center [520, 18] width 63 height 18
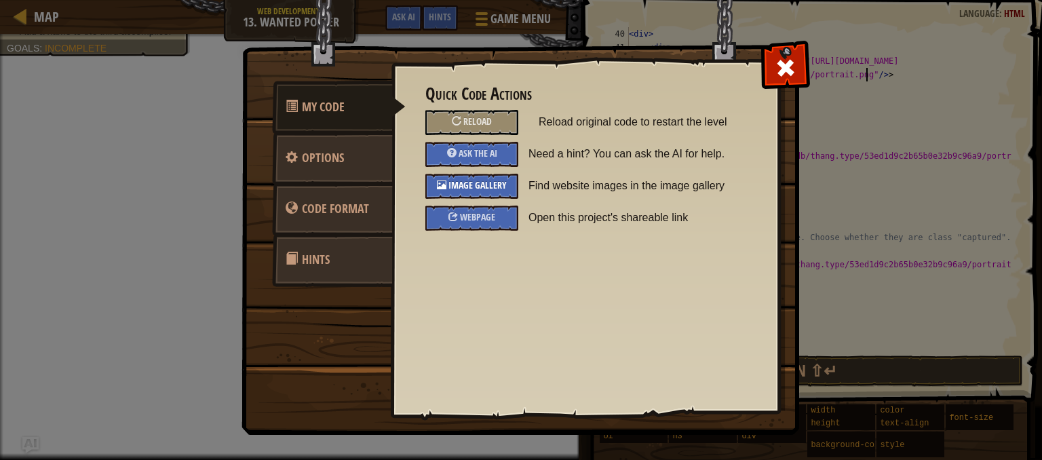
click at [483, 184] on span "Image Gallery" at bounding box center [477, 184] width 58 height 13
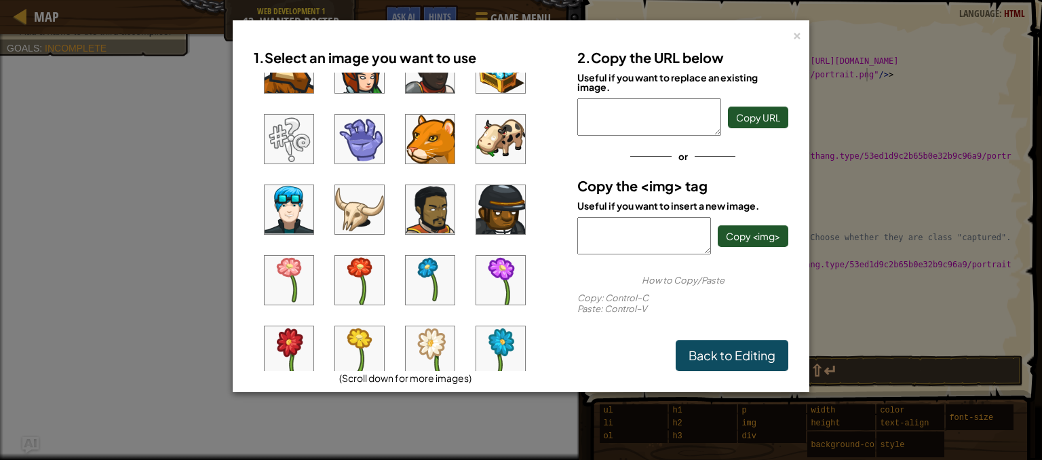
scroll to position [182, 0]
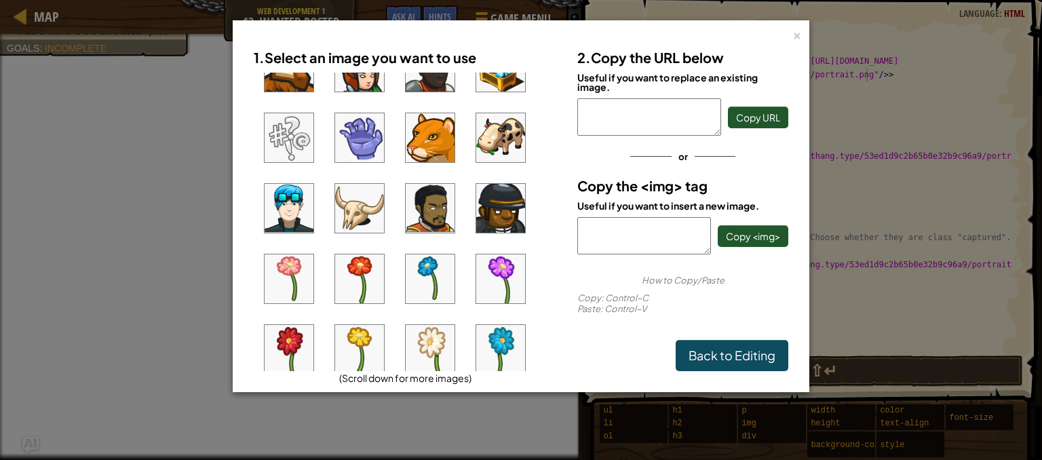
click at [518, 208] on img at bounding box center [500, 208] width 49 height 49
drag, startPoint x: 723, startPoint y: 242, endPoint x: 759, endPoint y: 361, distance: 124.1
click at [759, 361] on link "Back to Editing" at bounding box center [732, 355] width 113 height 31
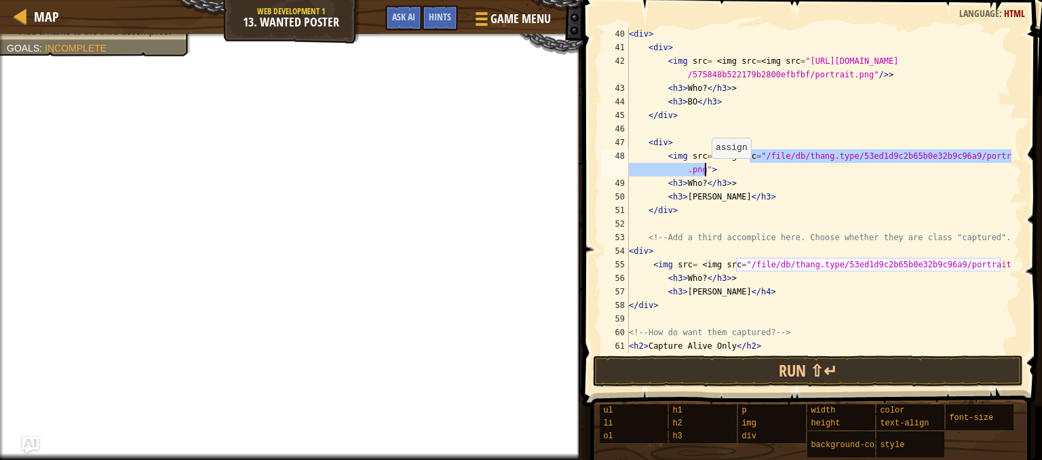
drag, startPoint x: 750, startPoint y: 153, endPoint x: 705, endPoint y: 172, distance: 48.6
click at [705, 172] on div "< div > < div > < img src = < img src = < img src = "[URL][DOMAIN_NAME] /575848…" at bounding box center [818, 203] width 385 height 353
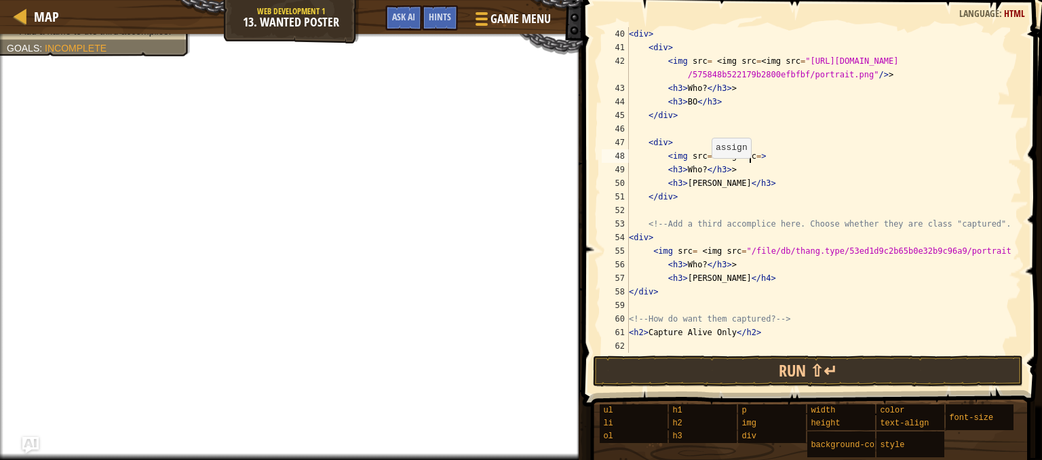
paste textarea "<img src="[URL][DOMAIN_NAME]"/>"
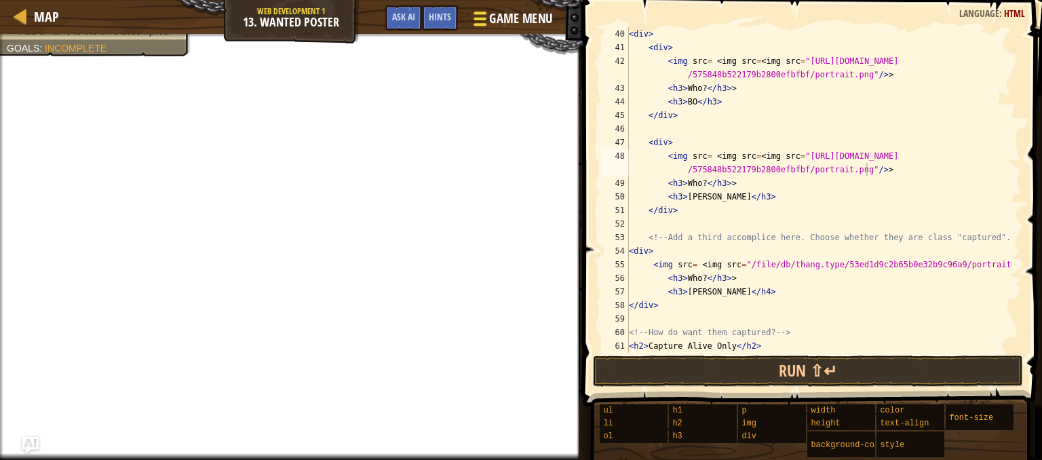
click at [516, 13] on span "Game Menu" at bounding box center [520, 18] width 63 height 18
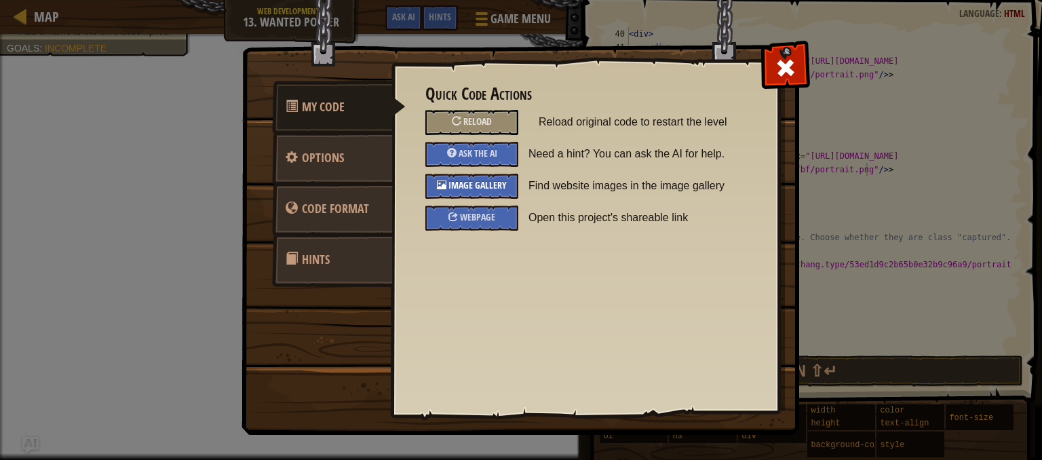
click at [476, 184] on span "Image Gallery" at bounding box center [477, 184] width 58 height 13
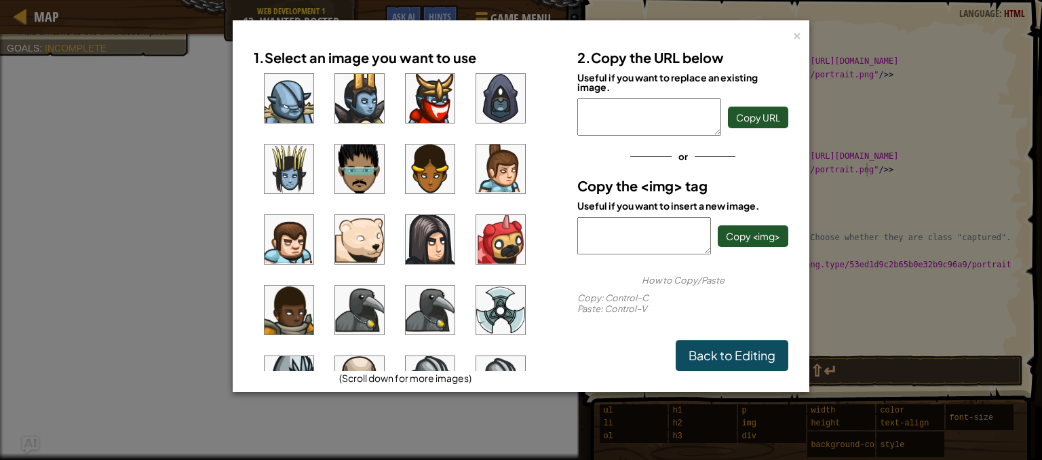
scroll to position [860, 0]
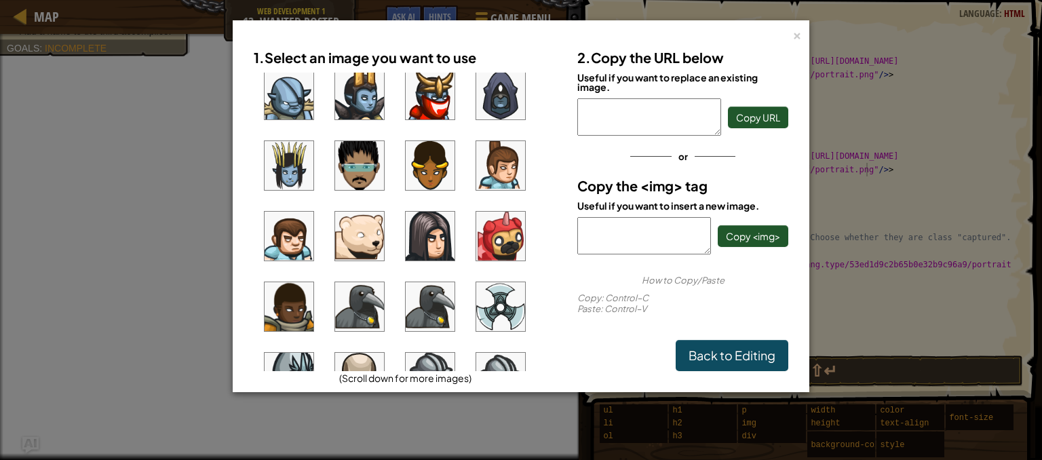
click at [291, 306] on img at bounding box center [289, 306] width 49 height 49
drag, startPoint x: 761, startPoint y: 225, endPoint x: 743, endPoint y: 231, distance: 19.3
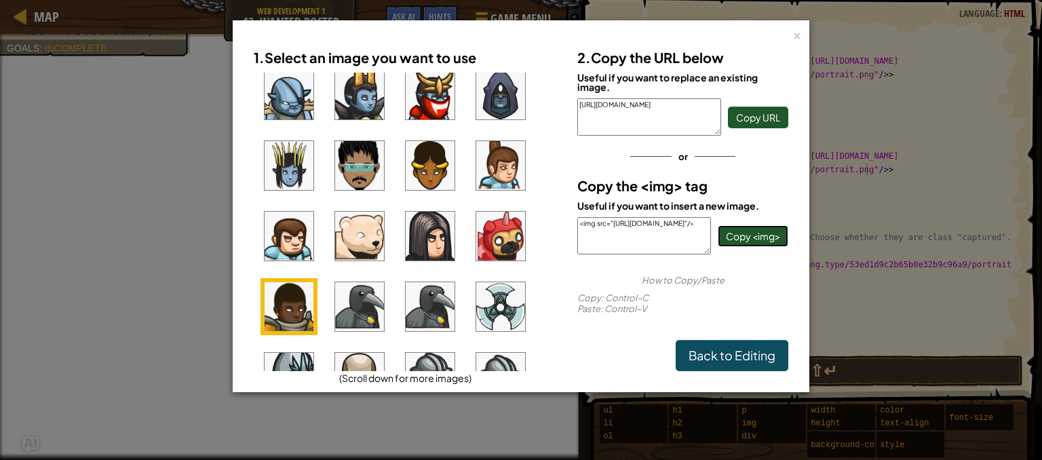
click at [743, 231] on span "Copy <img>" at bounding box center [753, 236] width 54 height 12
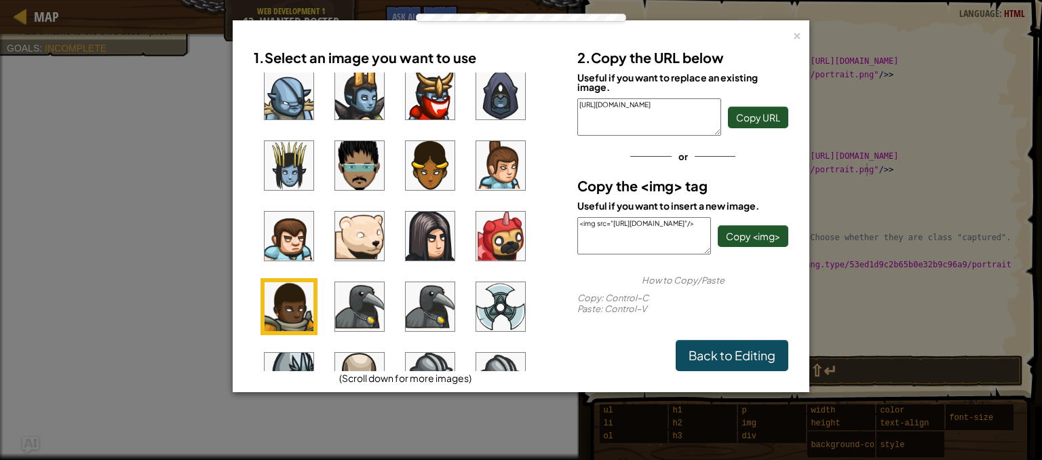
drag, startPoint x: 743, startPoint y: 231, endPoint x: 737, endPoint y: 254, distance: 23.0
click at [737, 254] on div "2. Copy the URL below Useful if you want to replace an existing image. [URL][DO…" at bounding box center [682, 206] width 231 height 329
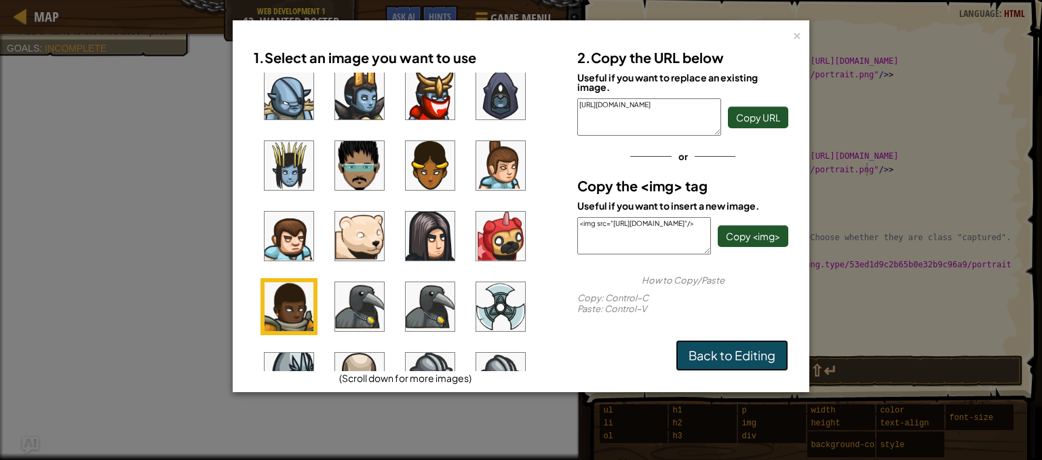
click at [735, 356] on link "Back to Editing" at bounding box center [732, 355] width 113 height 31
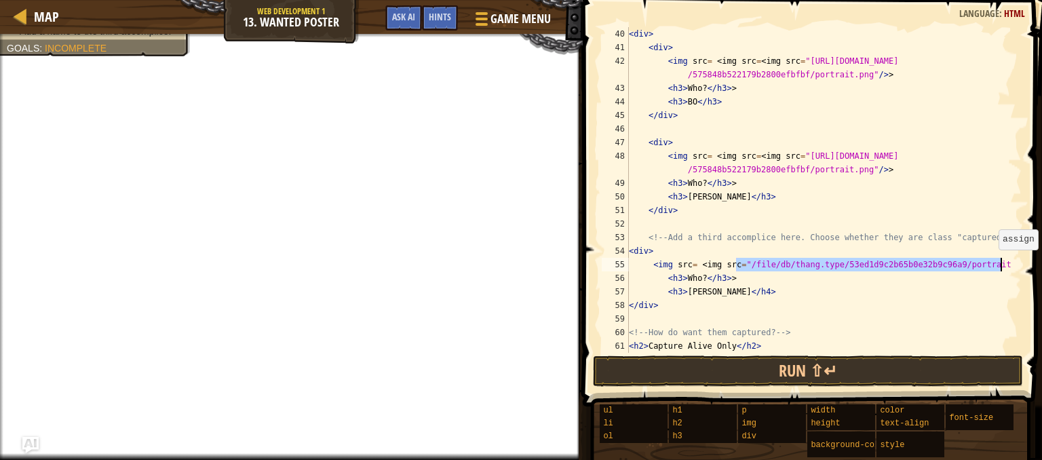
drag, startPoint x: 736, startPoint y: 263, endPoint x: 999, endPoint y: 263, distance: 262.6
click at [999, 263] on div "< div > < div > < img src = < img src = < img src = "[URL][DOMAIN_NAME] /575848…" at bounding box center [818, 203] width 385 height 353
paste textarea "<img src="[URL][DOMAIN_NAME]"/>"
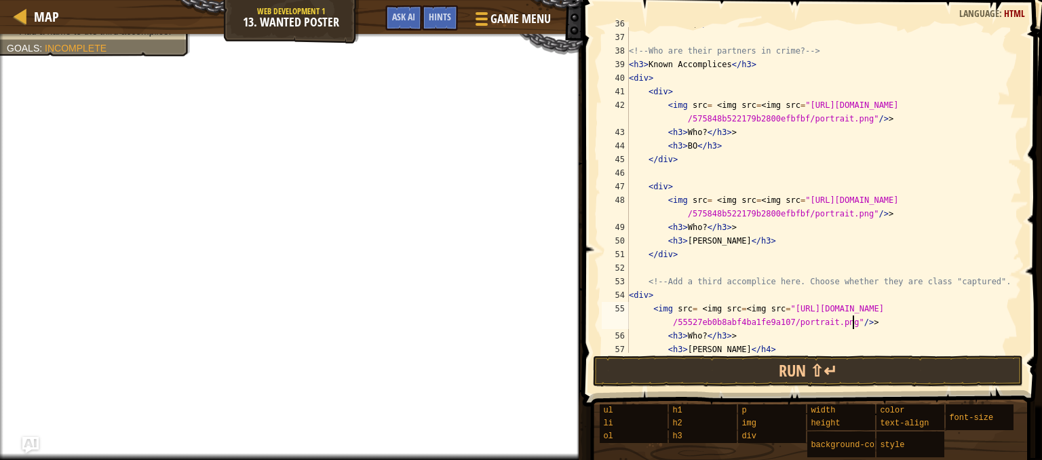
scroll to position [556, 0]
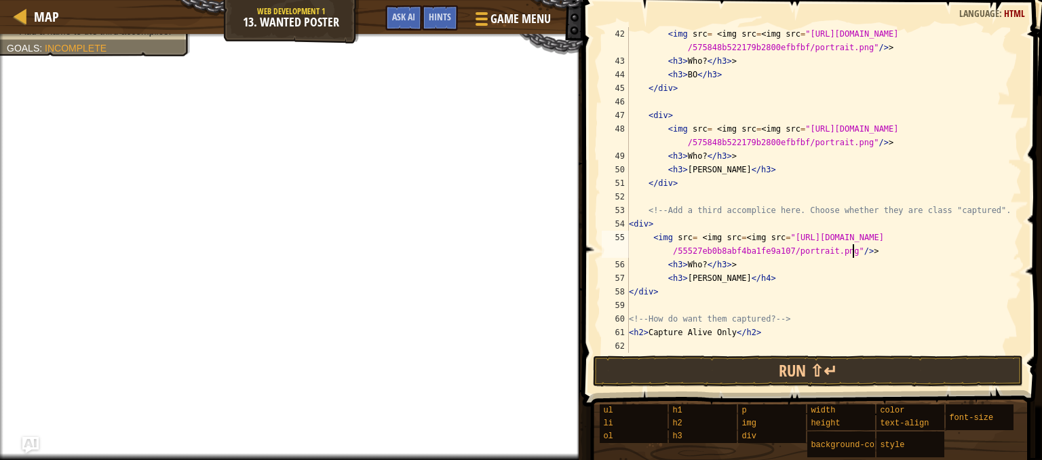
click at [858, 263] on div "< img src = < img src = < img src = "[URL][DOMAIN_NAME] /575848b522179b2800efbf…" at bounding box center [818, 210] width 385 height 366
click at [862, 250] on div "< img src = < img src = < img src = "[URL][DOMAIN_NAME] /575848b522179b2800efbf…" at bounding box center [818, 210] width 385 height 366
click at [871, 141] on div "< img src = < img src = < img src = "[URL][DOMAIN_NAME] /575848b522179b2800efbf…" at bounding box center [818, 210] width 385 height 366
click at [868, 50] on div "< img src = < img src = < img src = "[URL][DOMAIN_NAME] /575848b522179b2800efbf…" at bounding box center [818, 210] width 385 height 366
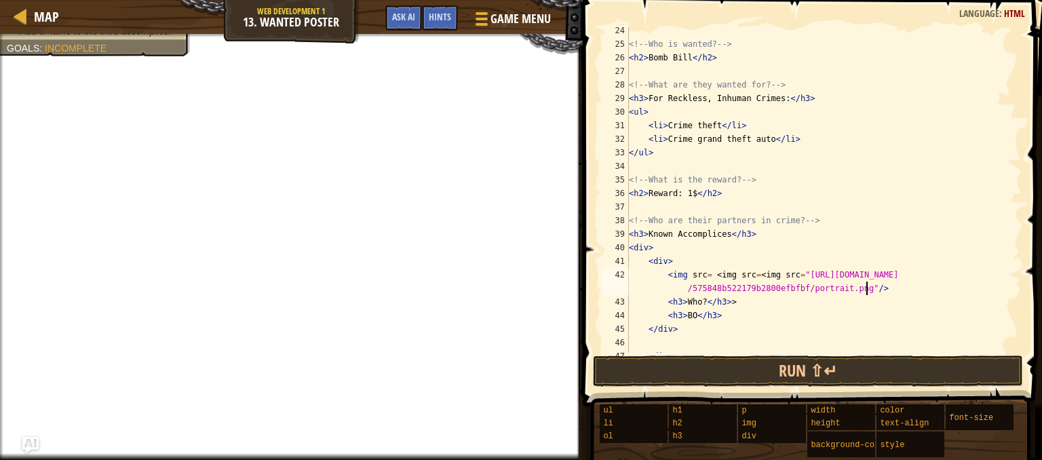
scroll to position [315, 0]
click at [808, 143] on div "<!-- Who is wanted? --> < h2 > Bomb Bill </ h2 > <!-- What are they wanted for?…" at bounding box center [818, 200] width 385 height 353
type textarea "<li>Crime grand theft auto</li>"
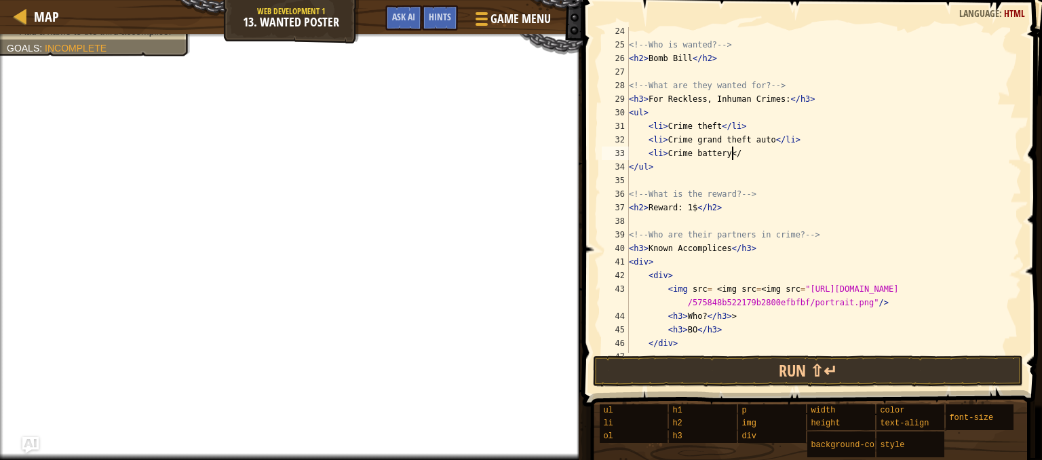
scroll to position [6, 8]
type textarea "<li>Crime battery</li>"
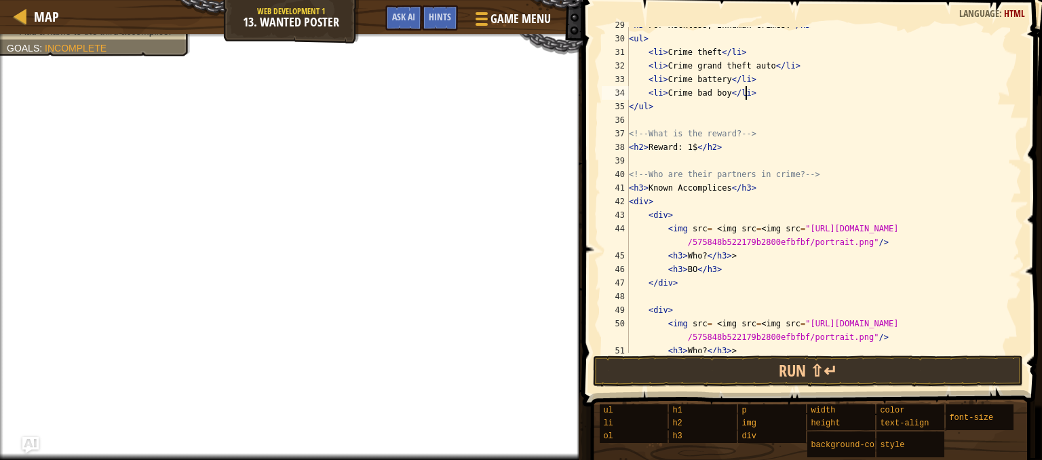
scroll to position [394, 0]
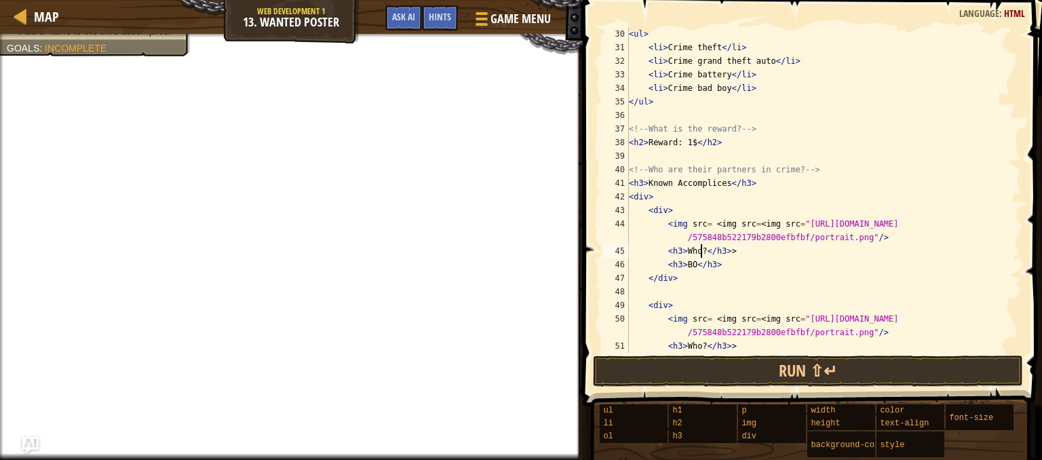
click at [699, 250] on div "< ul > < li > Crime theft </ li > < li > Crime grand theft auto </ li > < li > …" at bounding box center [818, 203] width 385 height 353
click at [691, 267] on div "< ul > < li > Crime theft </ li > < li > Crime grand theft auto </ li > < li > …" at bounding box center [818, 203] width 385 height 353
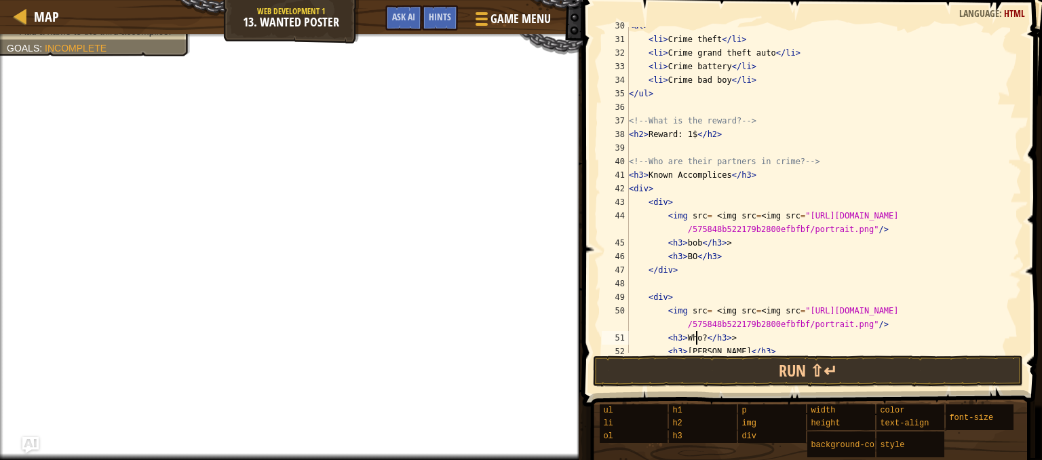
click at [697, 339] on div "< ul > < li > Crime theft </ li > < li > Crime grand theft auto </ li > < li > …" at bounding box center [818, 195] width 385 height 353
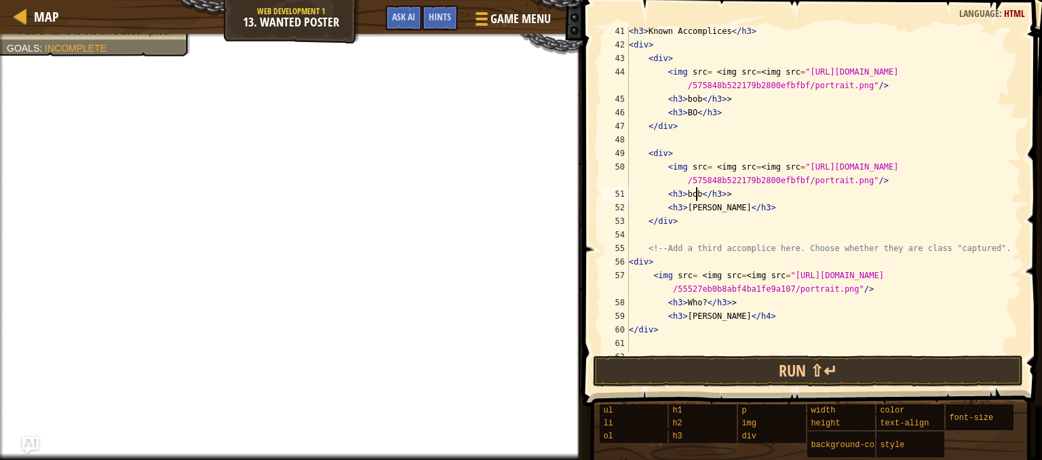
scroll to position [547, 0]
click at [701, 300] on div "< h3 > Known Accomplices </ h3 > < div > < div > < img src = < img src = < img …" at bounding box center [818, 199] width 385 height 353
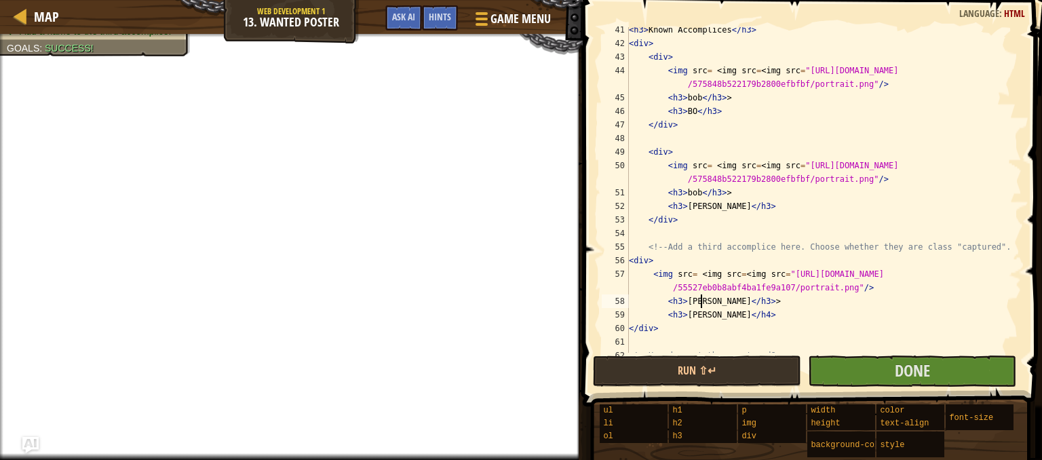
scroll to position [6, 6]
type textarea "<h3>[PERSON_NAME]</h3>>"
click at [845, 364] on button "Done" at bounding box center [912, 371] width 208 height 31
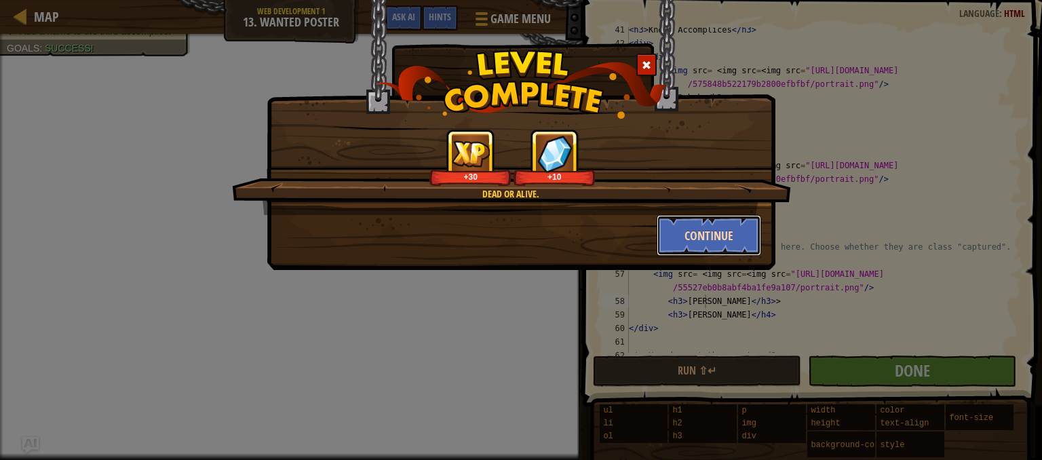
click at [717, 227] on button "Continue" at bounding box center [709, 235] width 105 height 41
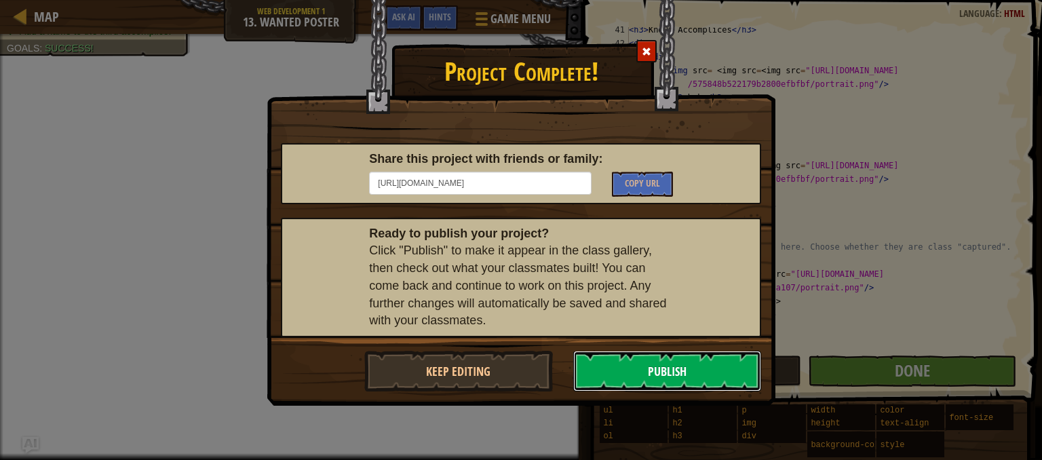
click at [605, 360] on button "Publish" at bounding box center [667, 371] width 189 height 41
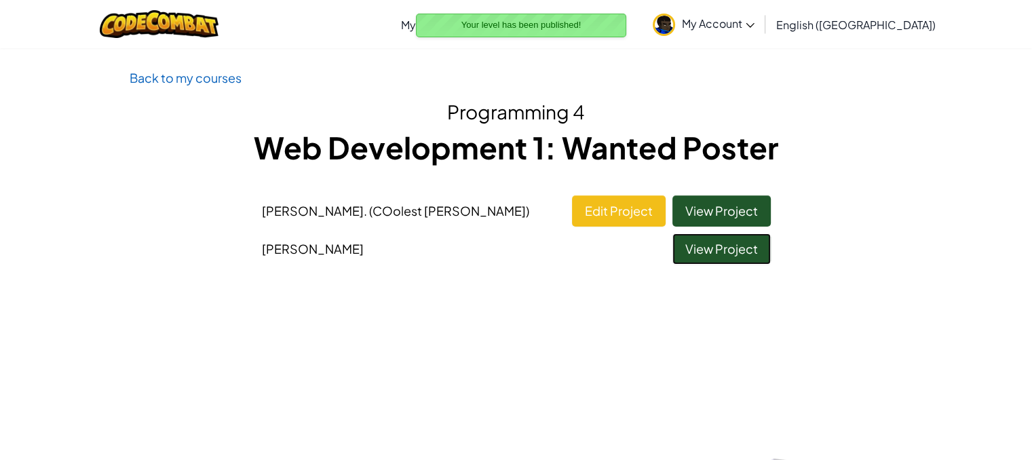
click at [716, 254] on link "View Project" at bounding box center [721, 248] width 98 height 31
